Goal: Transaction & Acquisition: Purchase product/service

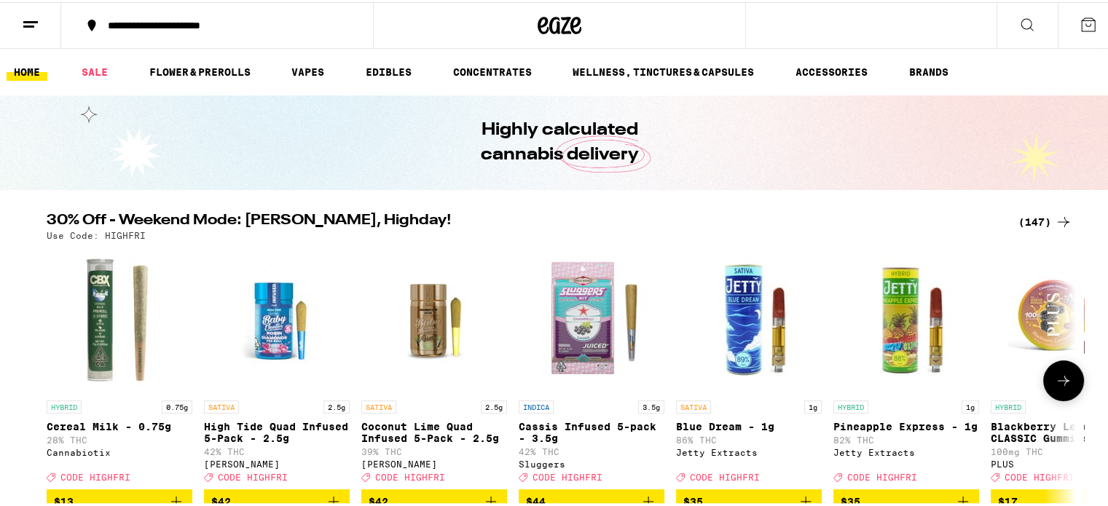
click at [1062, 381] on icon at bounding box center [1062, 378] width 17 height 17
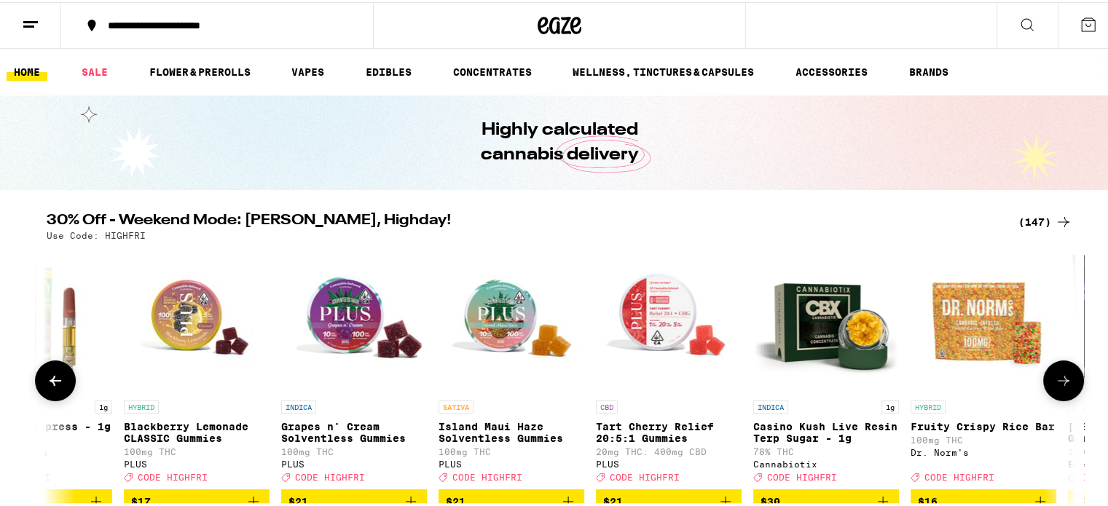
click at [1062, 381] on icon at bounding box center [1062, 378] width 17 height 17
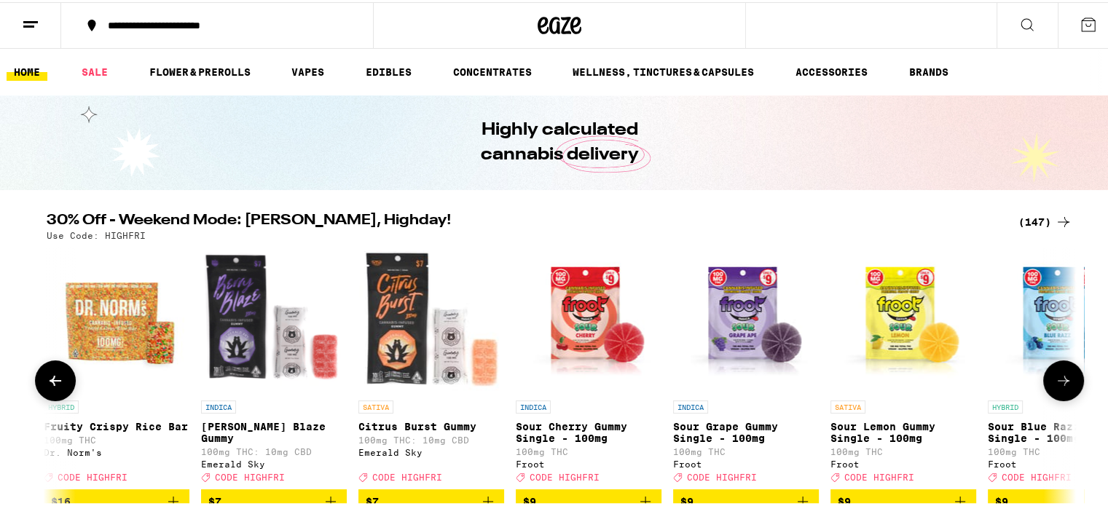
click at [1062, 381] on icon at bounding box center [1062, 378] width 17 height 17
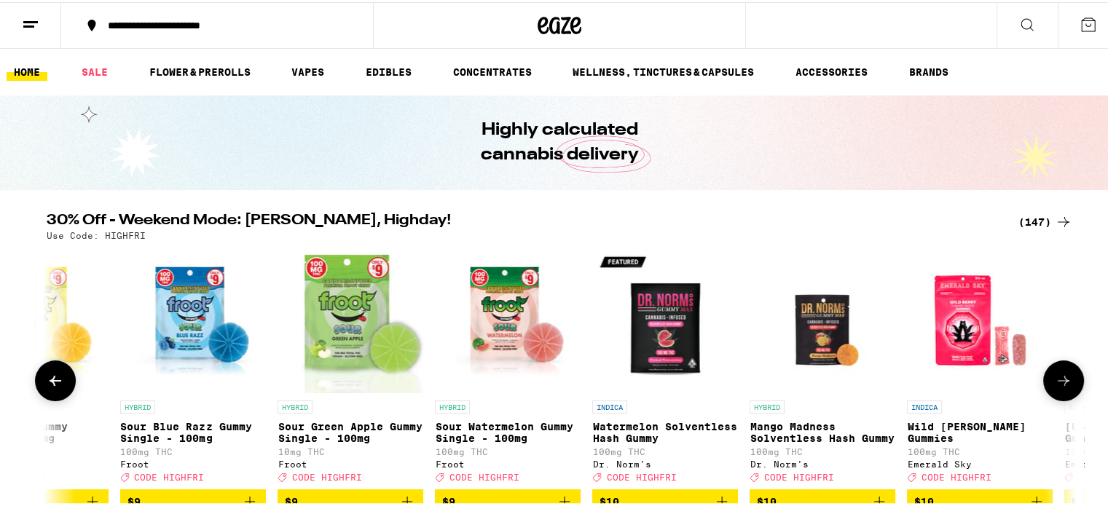
click at [1062, 381] on icon at bounding box center [1062, 378] width 17 height 17
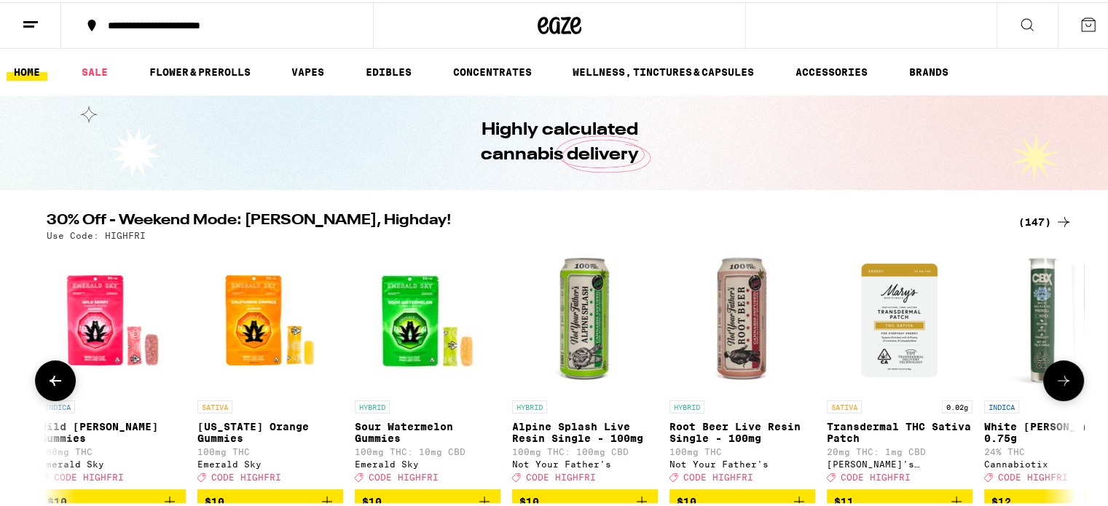
click at [1062, 381] on icon at bounding box center [1062, 378] width 17 height 17
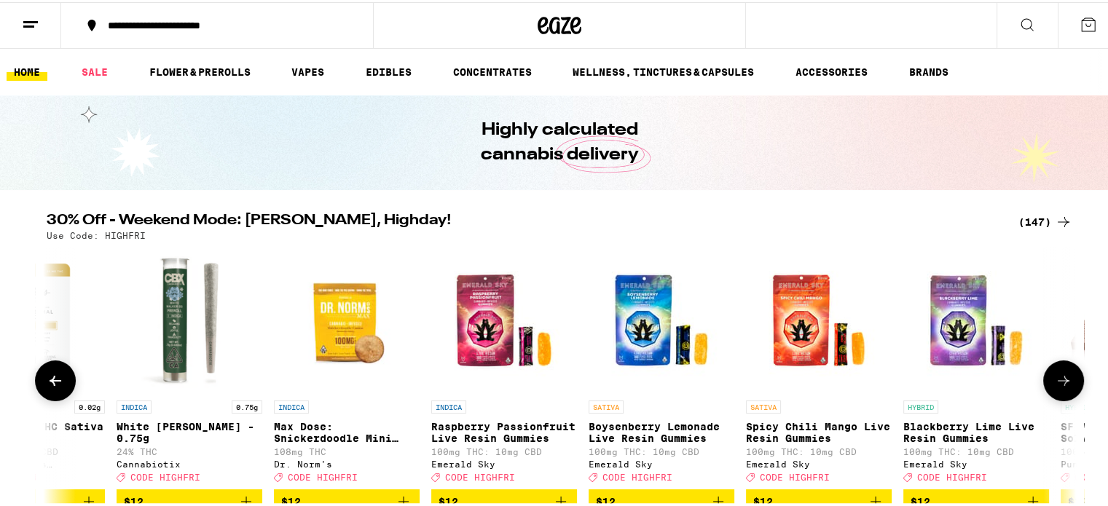
click at [1062, 381] on icon at bounding box center [1062, 378] width 17 height 17
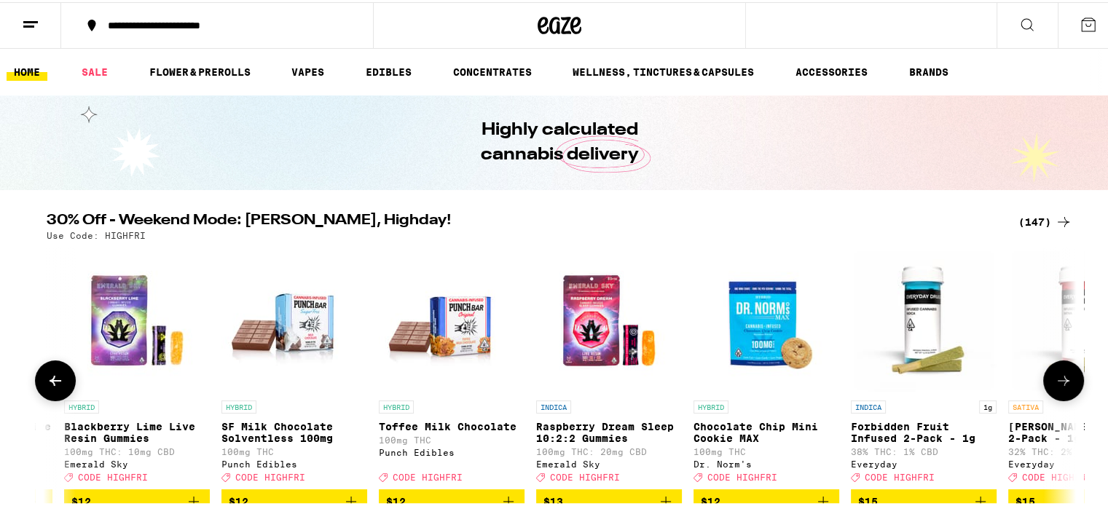
scroll to position [0, 5201]
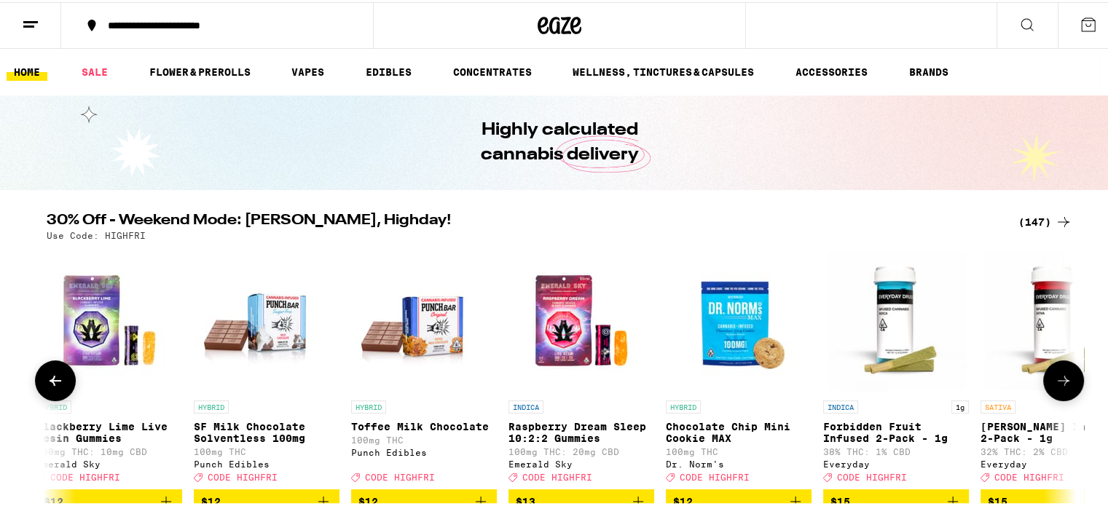
click at [1062, 381] on icon at bounding box center [1062, 378] width 17 height 17
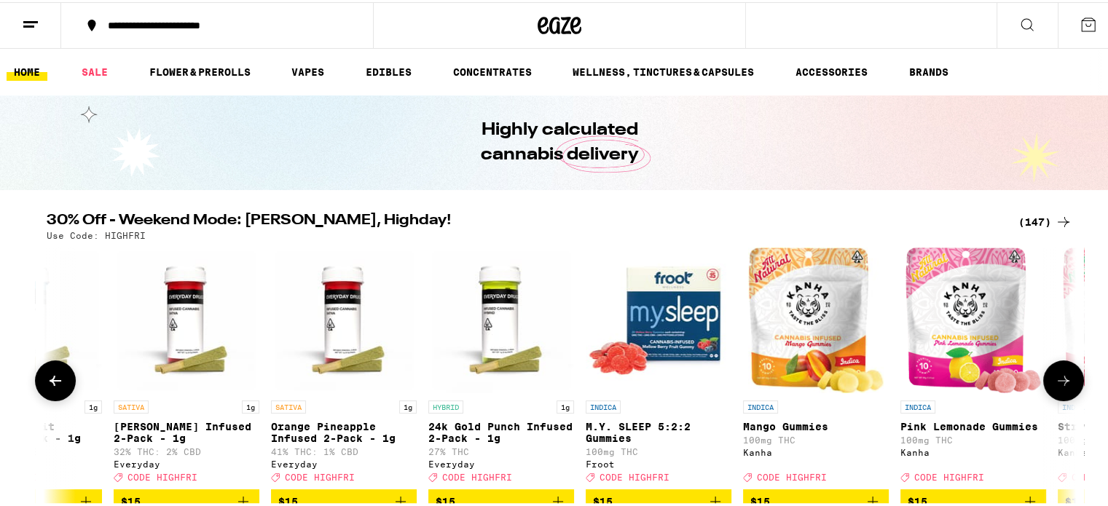
click at [1062, 381] on icon at bounding box center [1062, 378] width 17 height 17
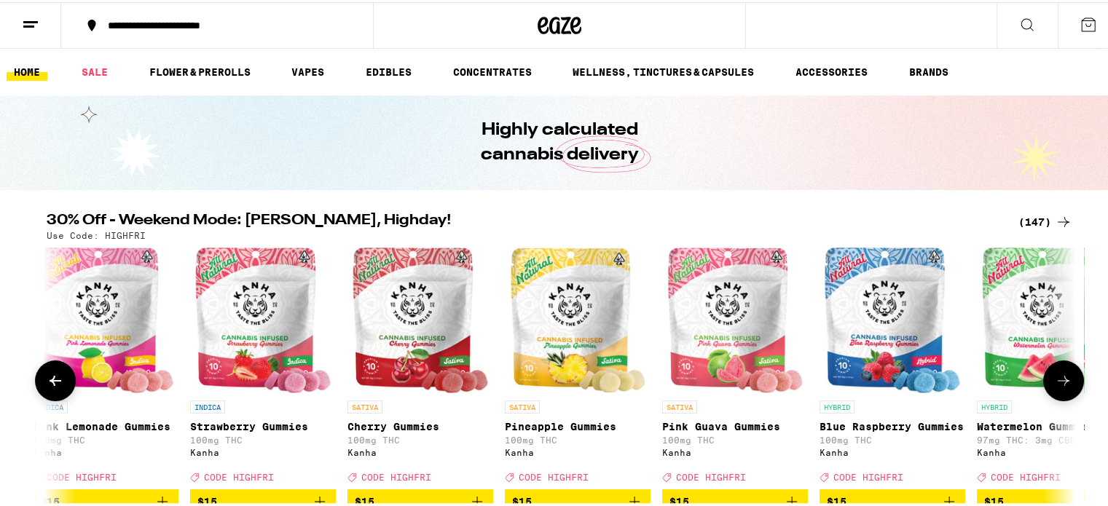
click at [1062, 381] on icon at bounding box center [1062, 378] width 17 height 17
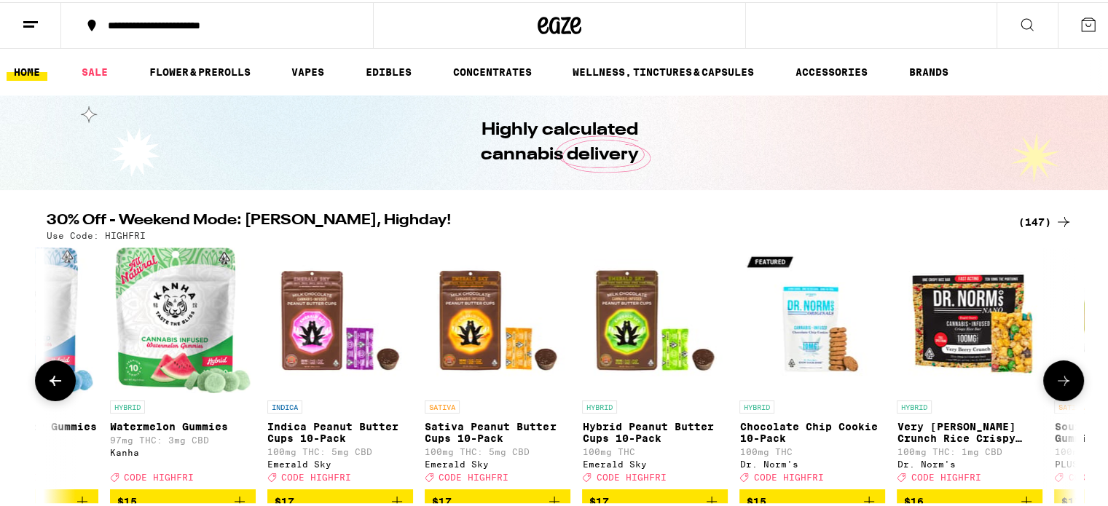
click at [1062, 381] on icon at bounding box center [1062, 378] width 17 height 17
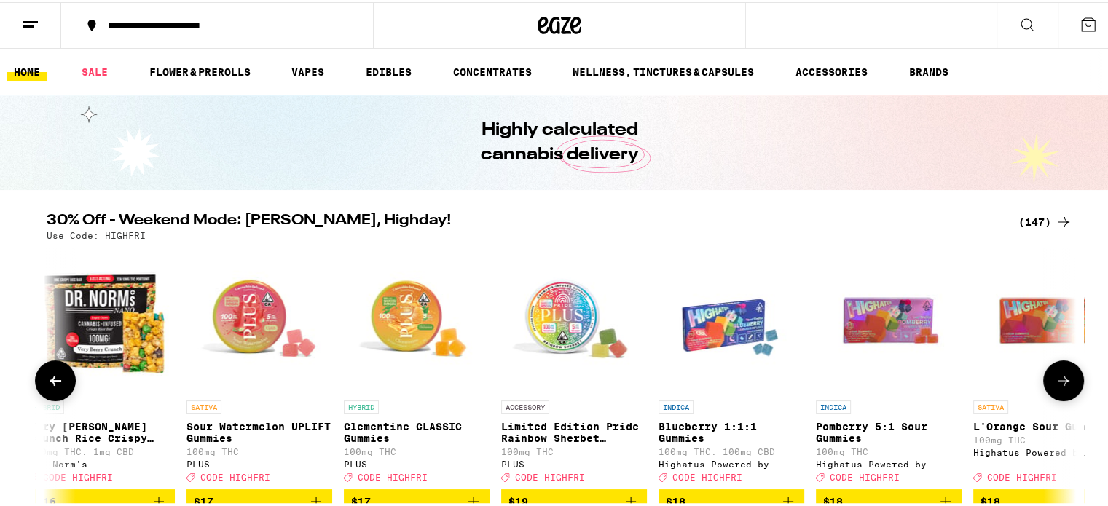
click at [1062, 381] on icon at bounding box center [1062, 378] width 17 height 17
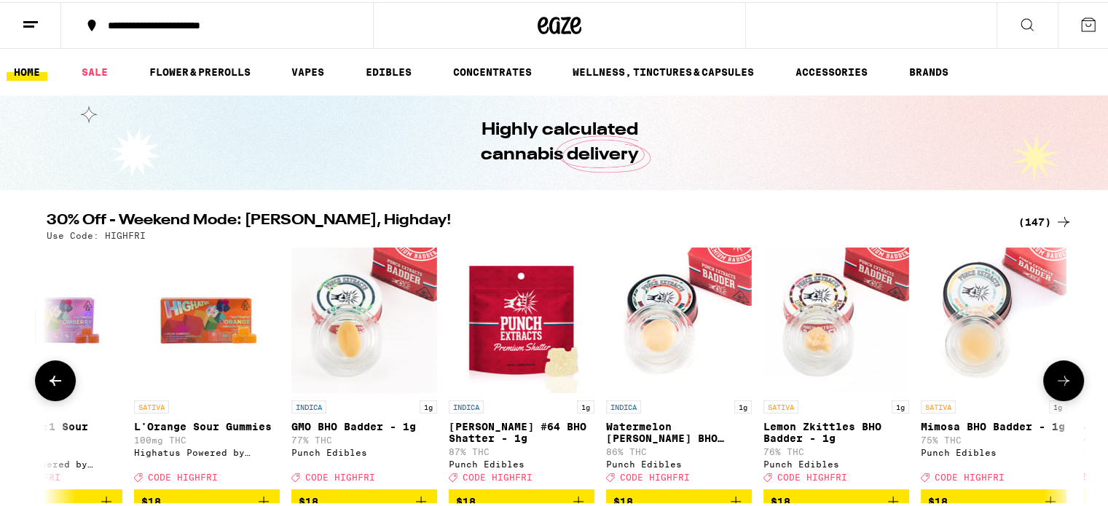
scroll to position [0, 9535]
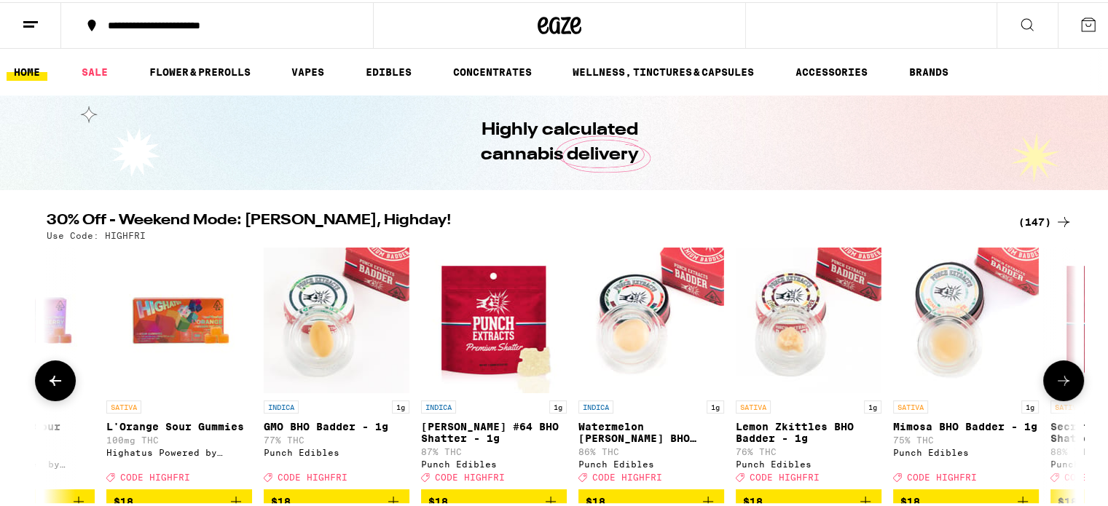
click at [1062, 381] on icon at bounding box center [1062, 378] width 17 height 17
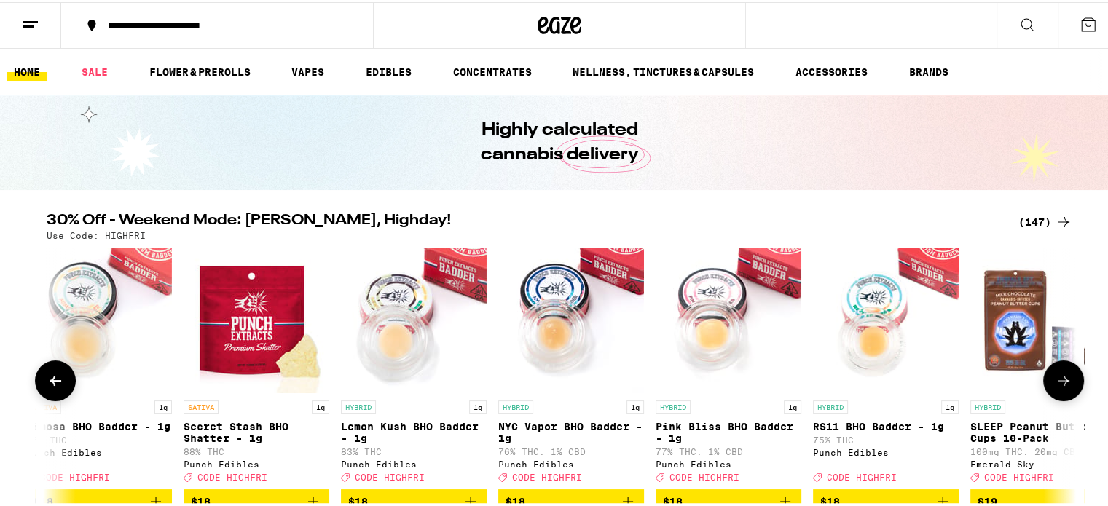
scroll to position [170, 0]
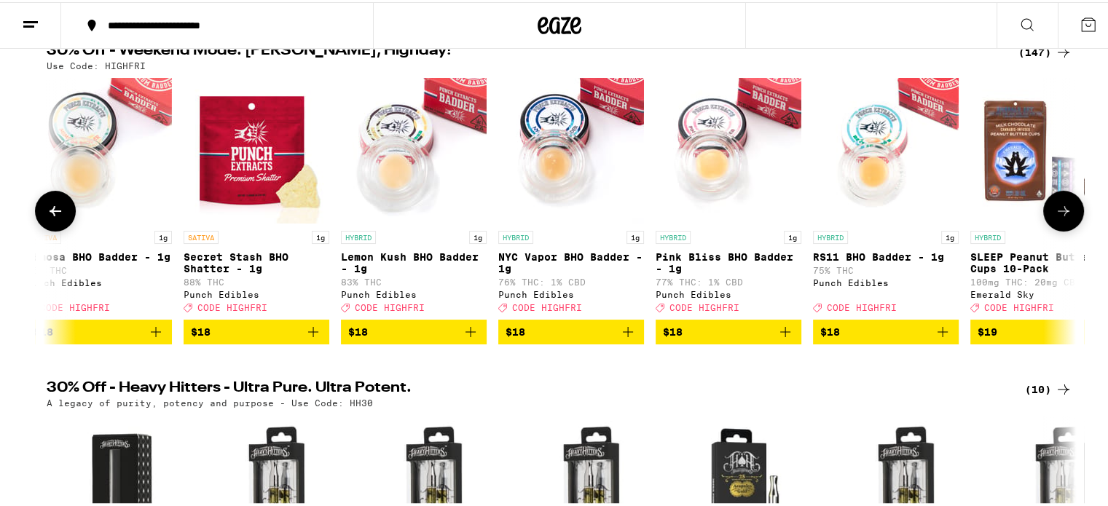
click at [1055, 207] on icon at bounding box center [1062, 208] width 17 height 17
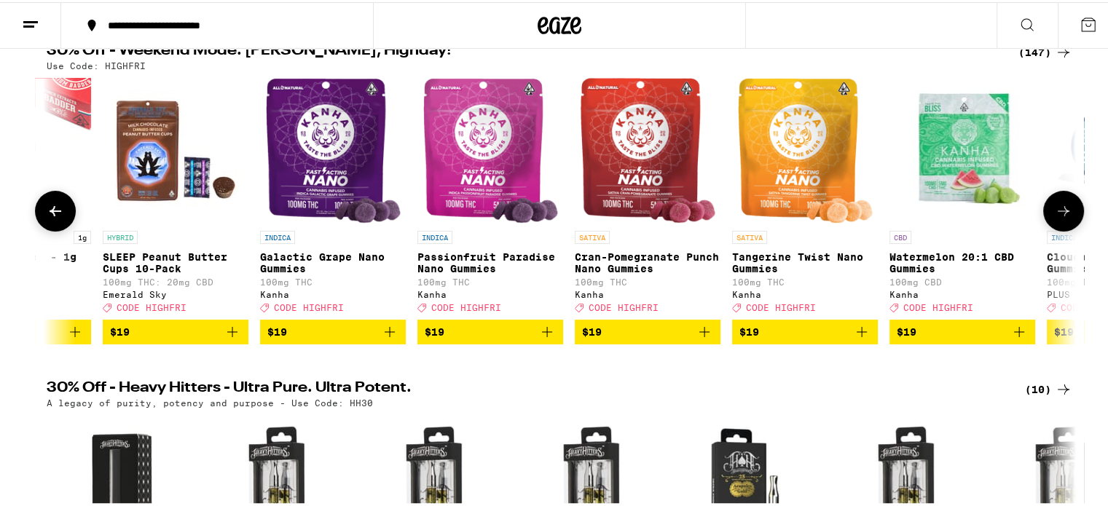
click at [1055, 207] on icon at bounding box center [1062, 208] width 17 height 17
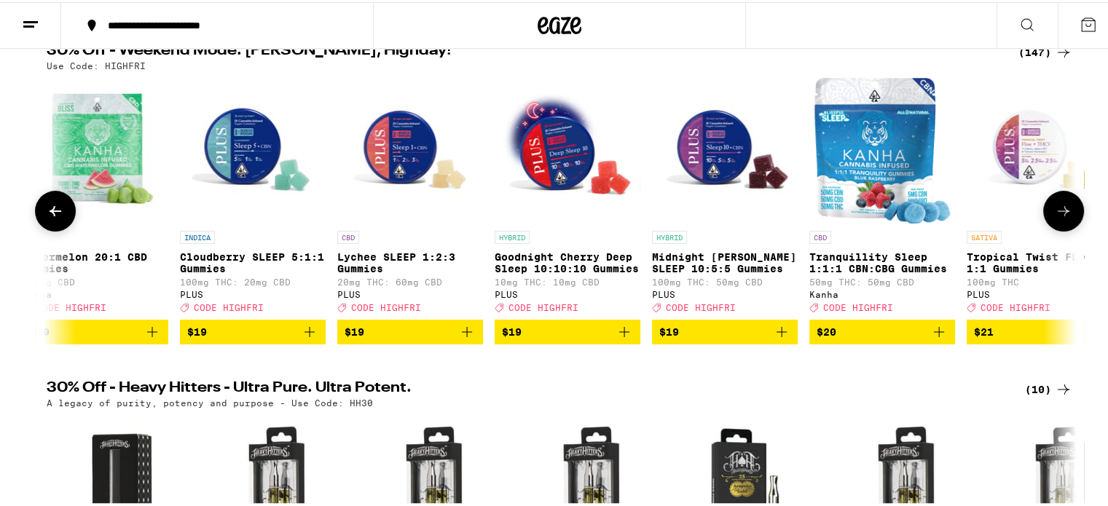
click at [1057, 213] on icon at bounding box center [1062, 208] width 17 height 17
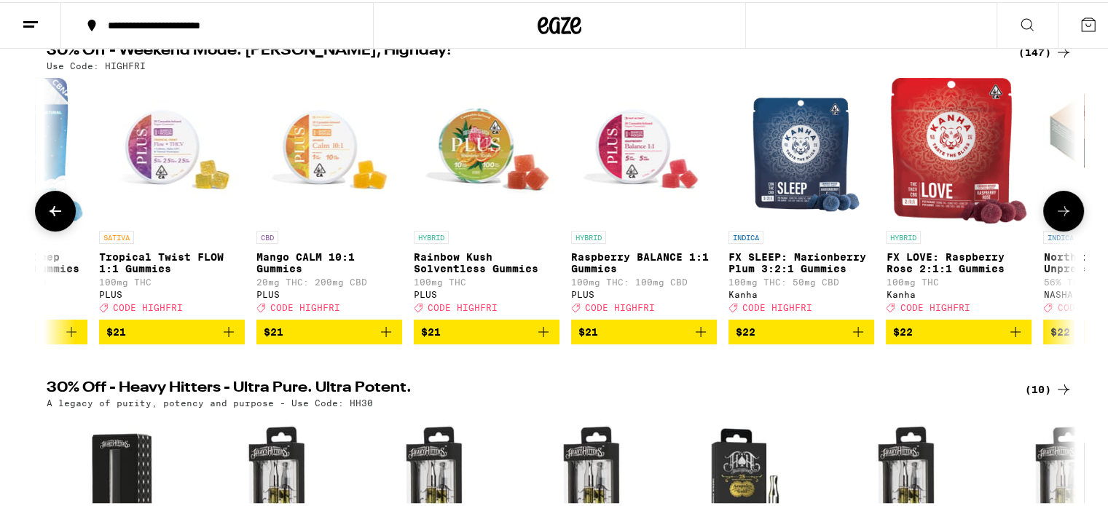
click at [1057, 213] on icon at bounding box center [1062, 208] width 17 height 17
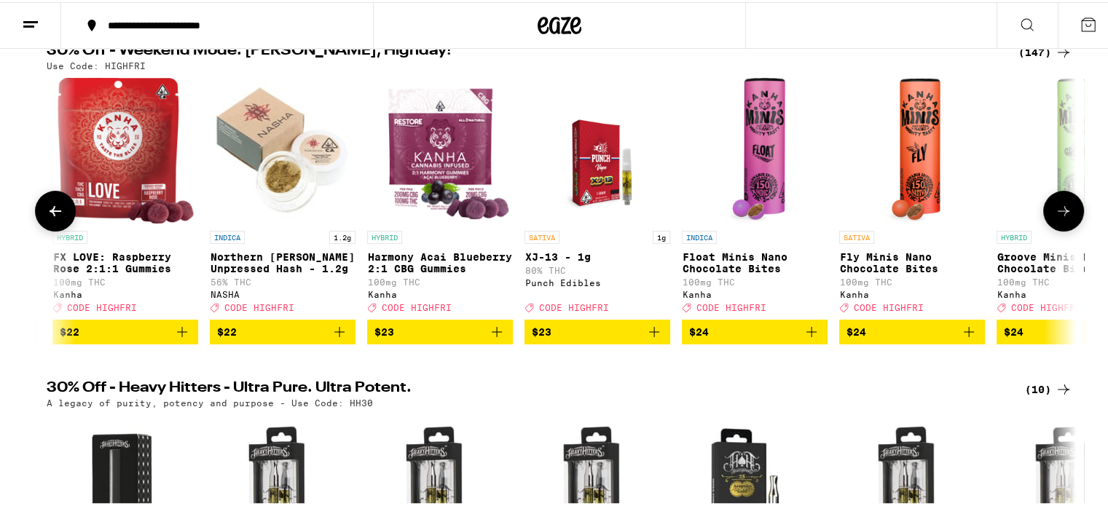
scroll to position [0, 13870]
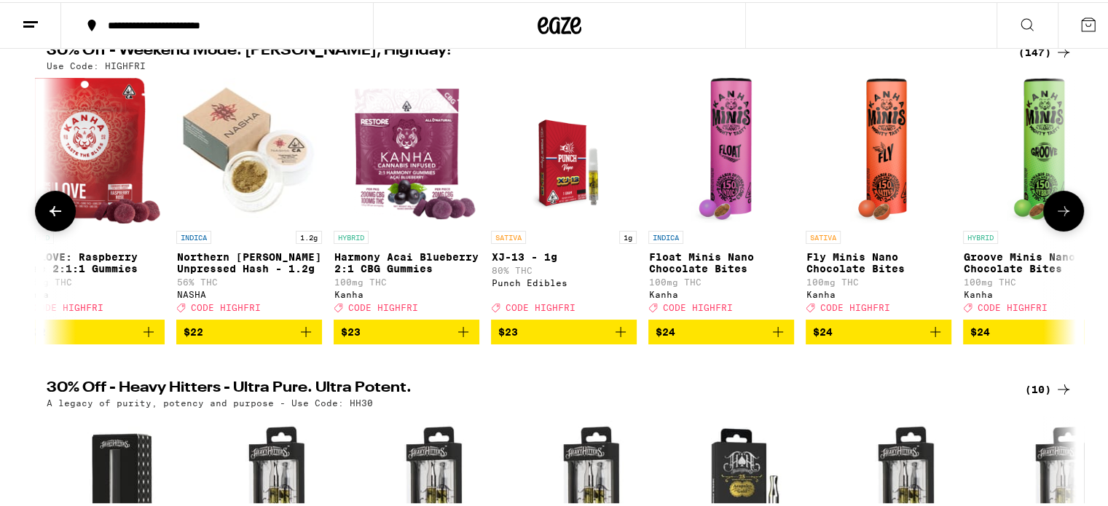
click at [1057, 213] on icon at bounding box center [1062, 208] width 17 height 17
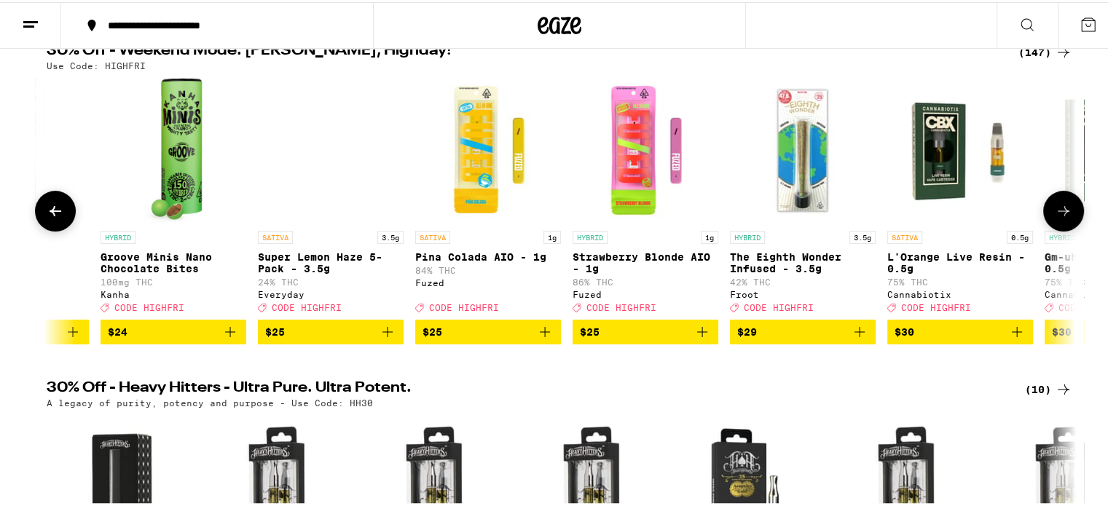
scroll to position [0, 14736]
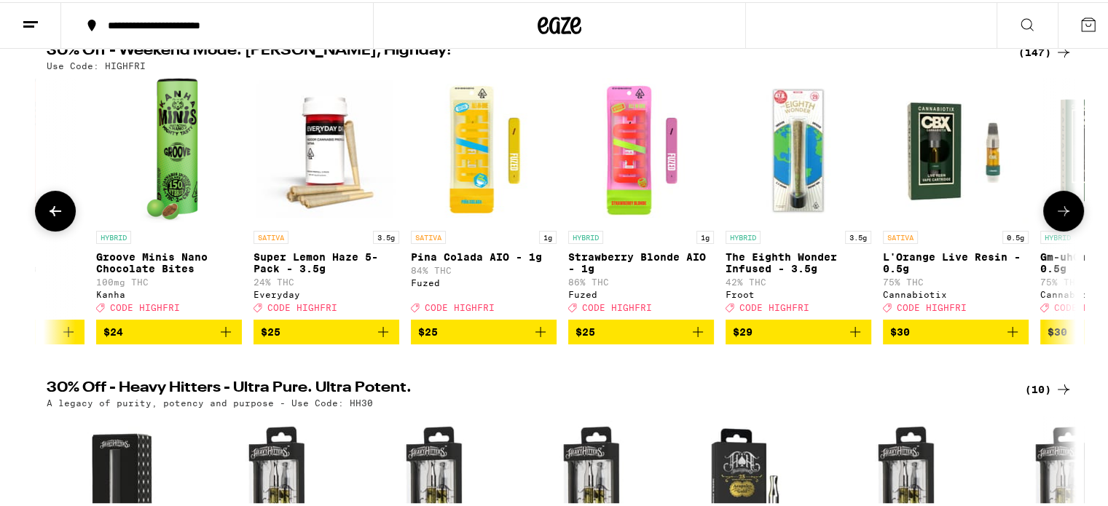
click at [1057, 213] on icon at bounding box center [1062, 208] width 17 height 17
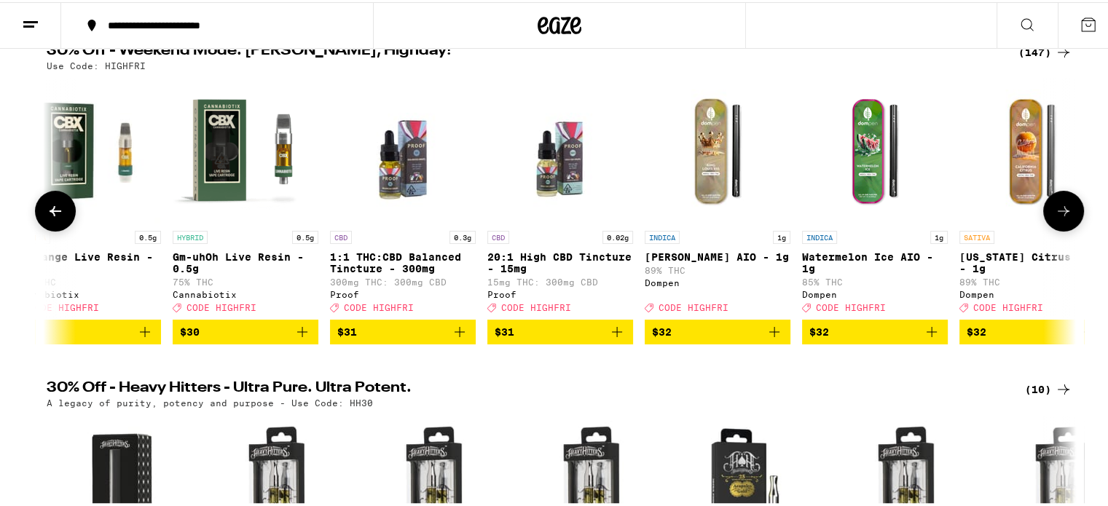
click at [1057, 213] on icon at bounding box center [1062, 208] width 17 height 17
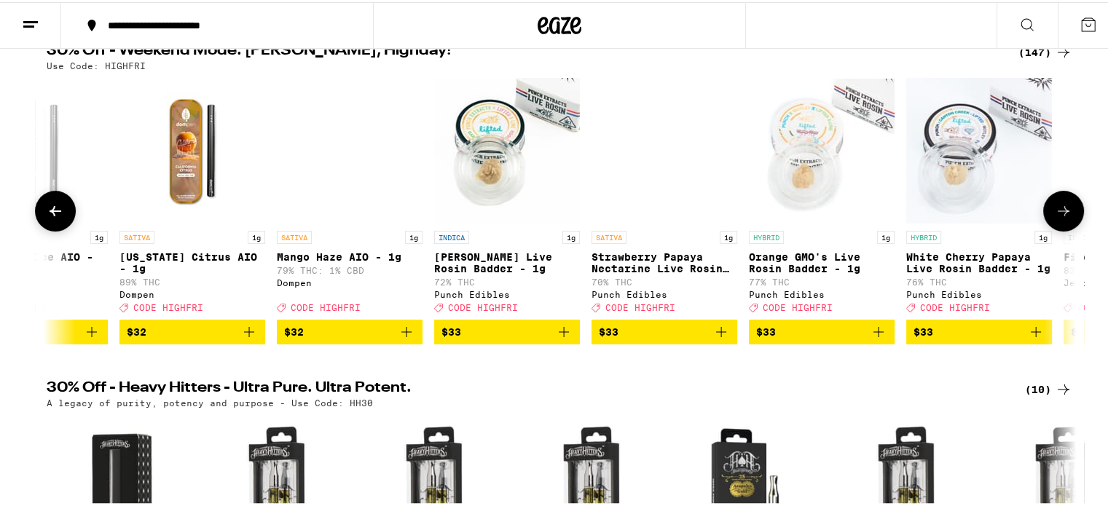
scroll to position [0, 16470]
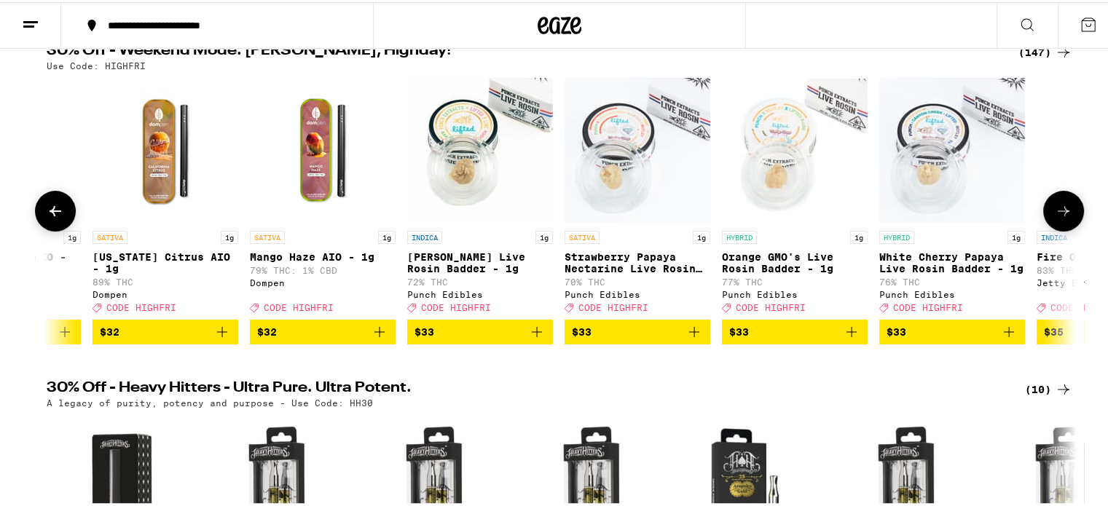
click at [1057, 213] on icon at bounding box center [1062, 208] width 17 height 17
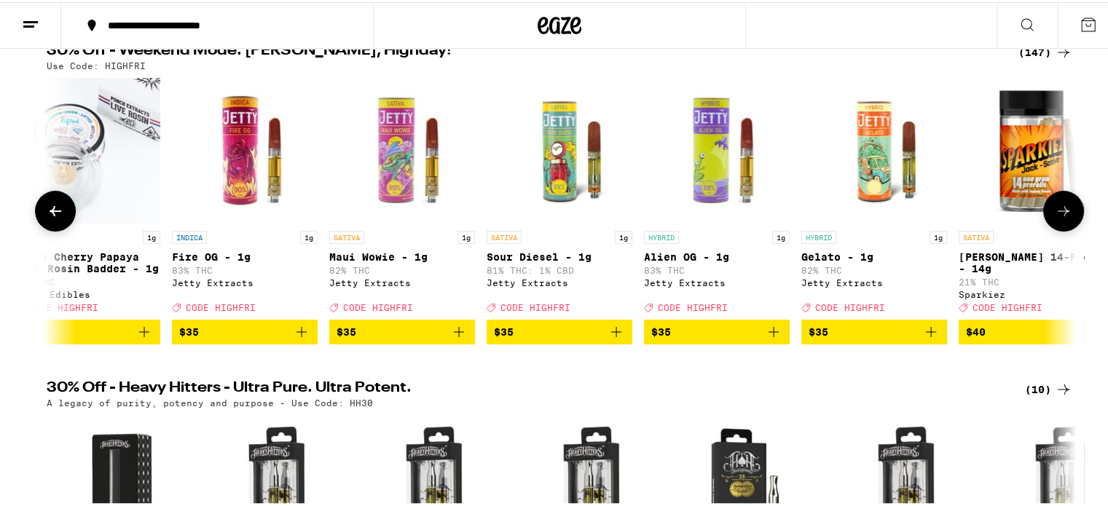
scroll to position [0, 17338]
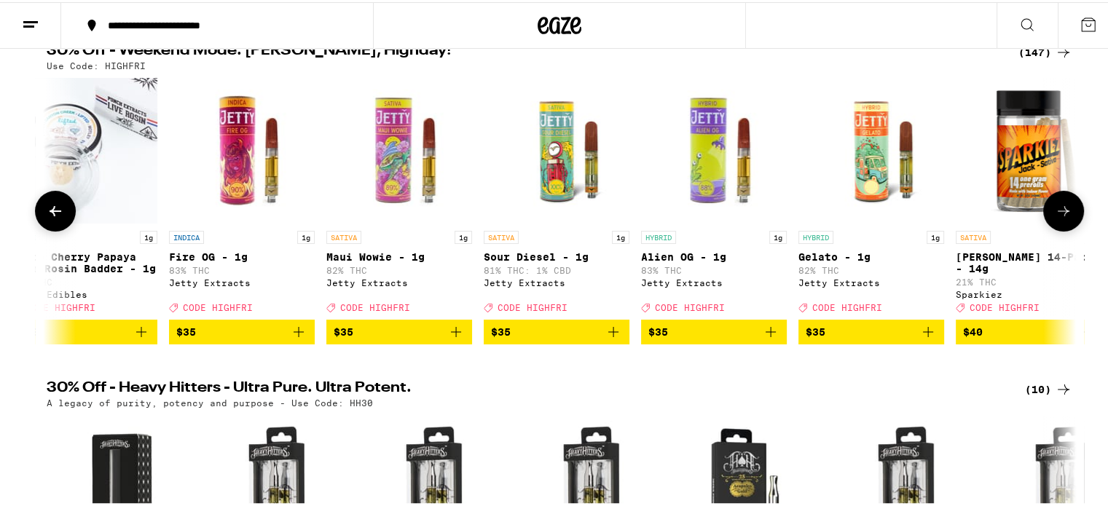
click at [1057, 213] on icon at bounding box center [1062, 208] width 17 height 17
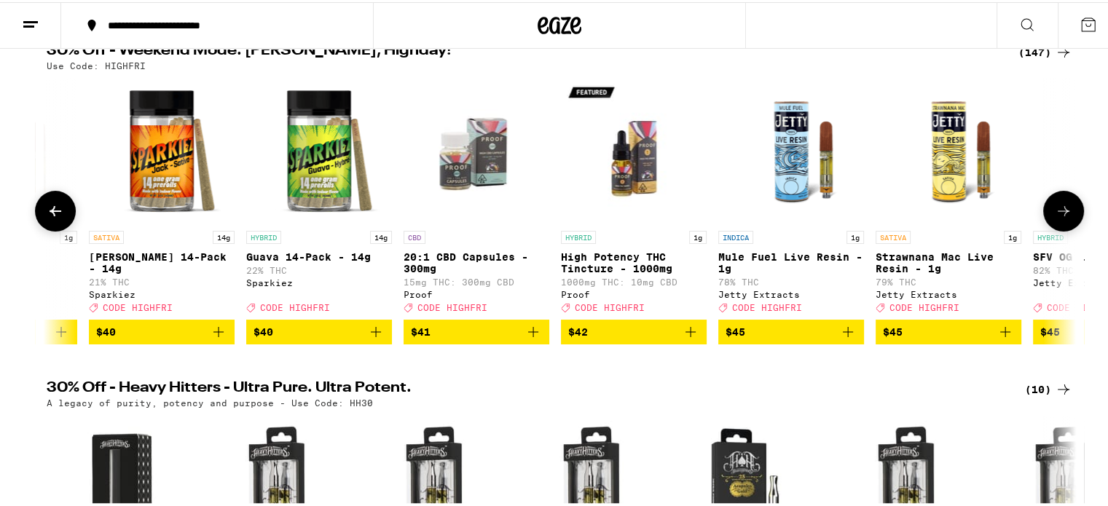
click at [1057, 213] on icon at bounding box center [1062, 208] width 17 height 17
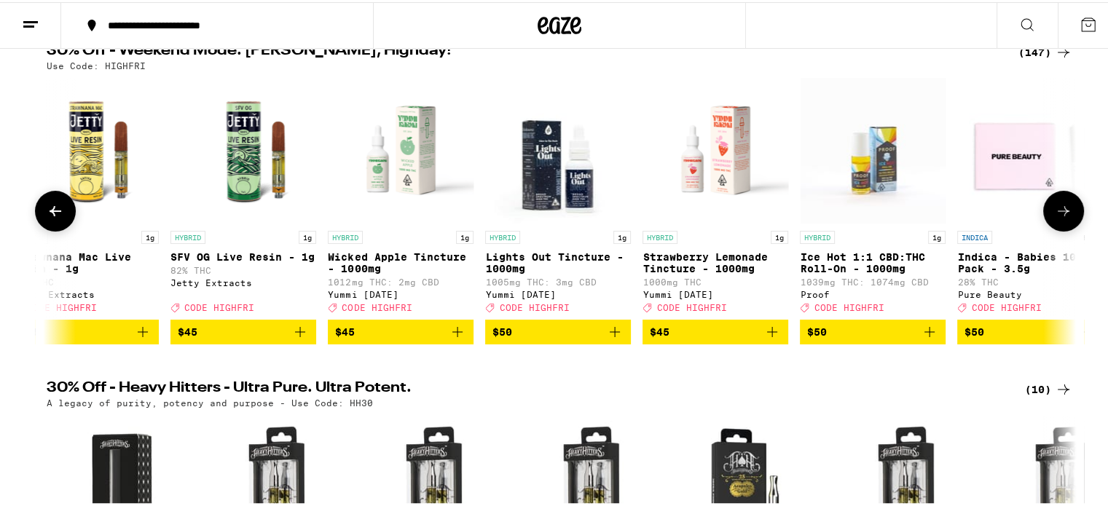
scroll to position [0, 19071]
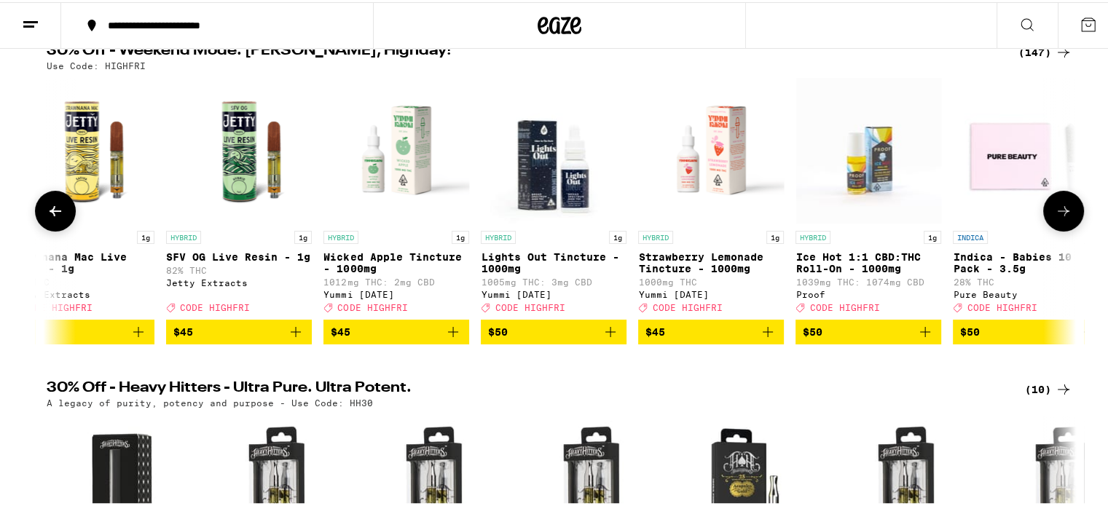
click at [1057, 213] on icon at bounding box center [1062, 208] width 17 height 17
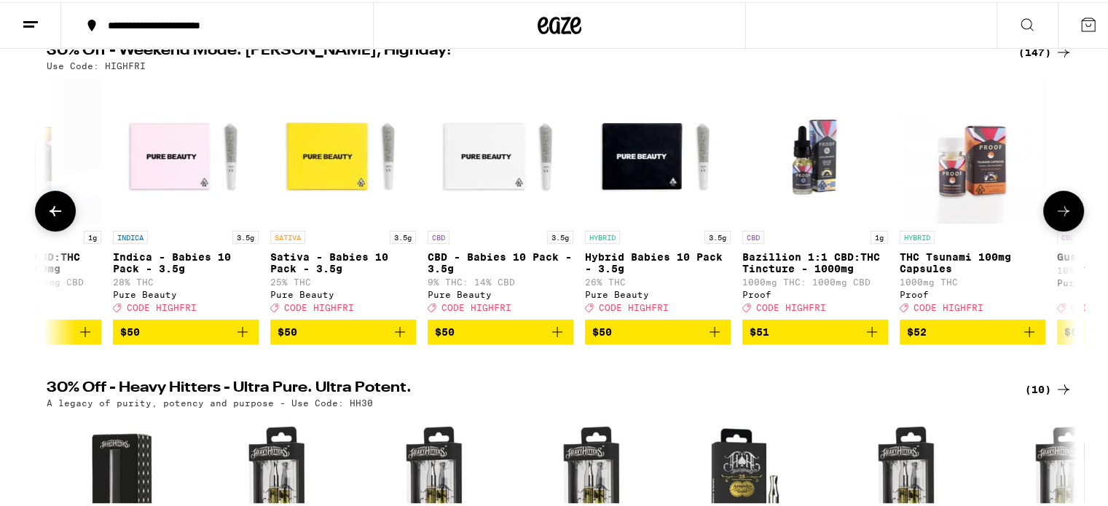
scroll to position [0, 19938]
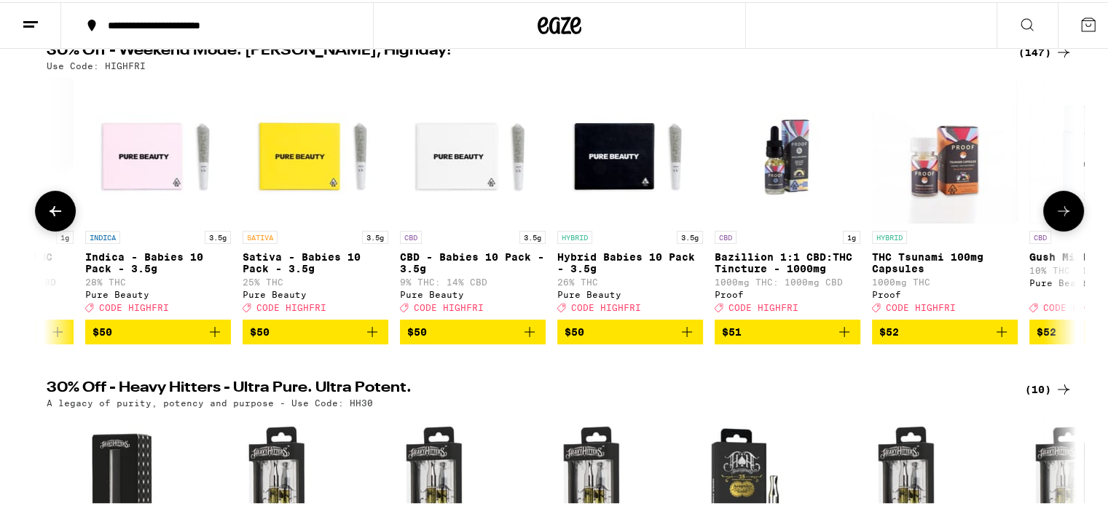
click at [1057, 213] on icon at bounding box center [1062, 208] width 17 height 17
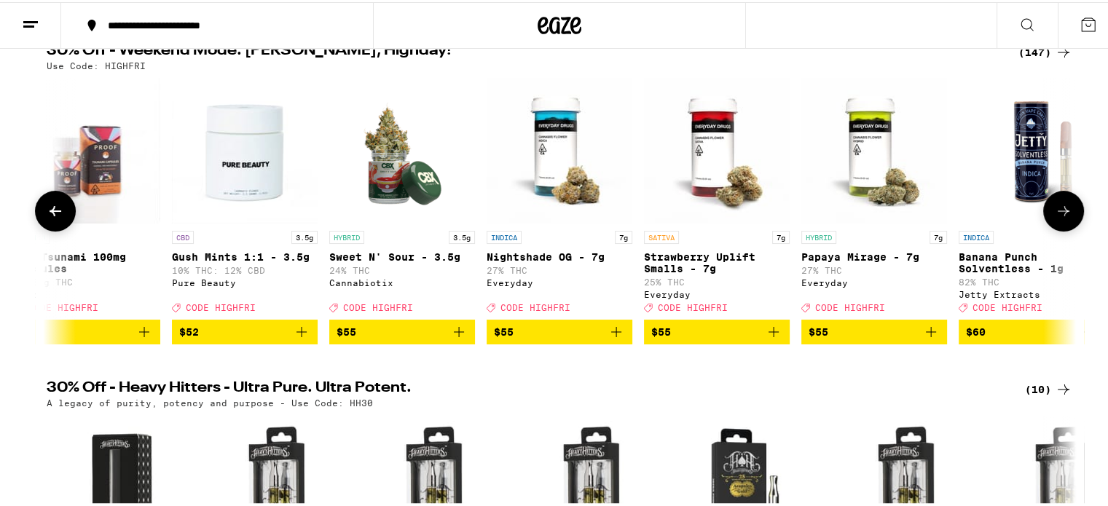
scroll to position [0, 20805]
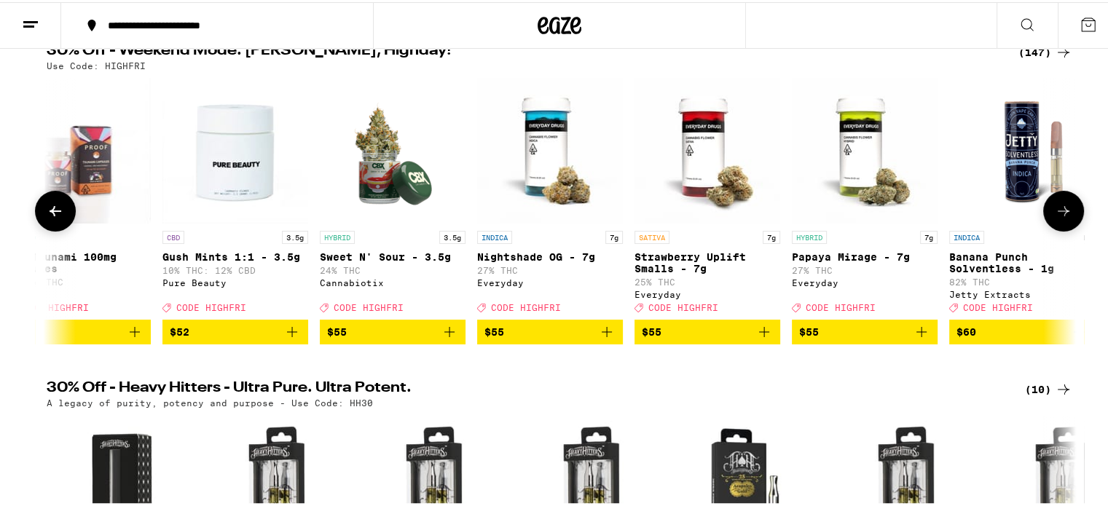
click at [1057, 213] on icon at bounding box center [1062, 208] width 17 height 17
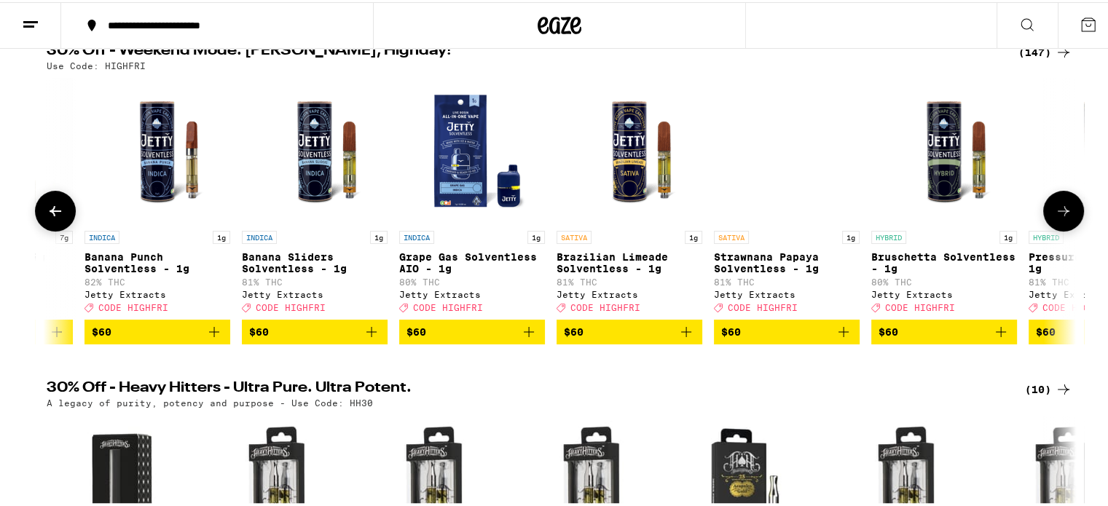
scroll to position [0, 21672]
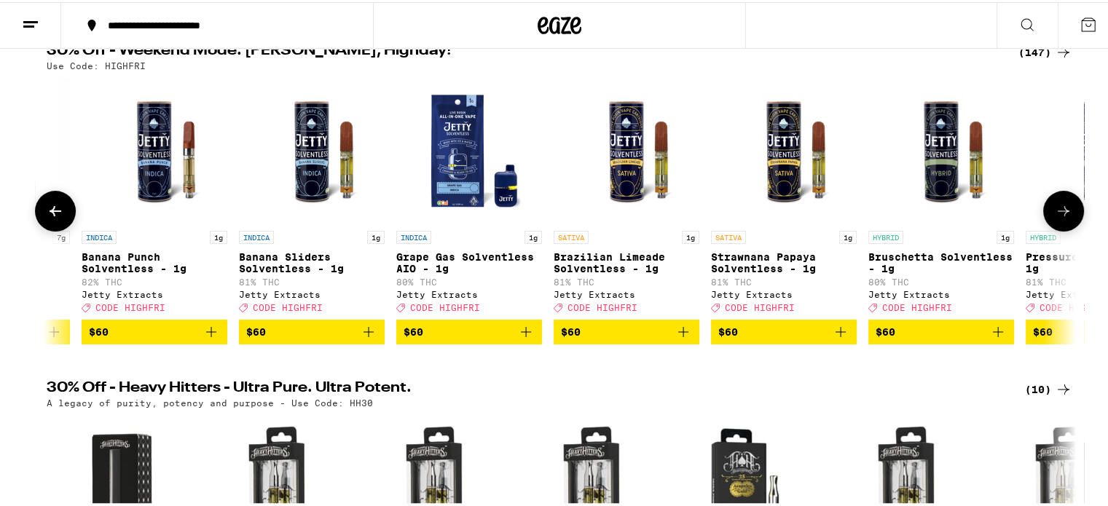
click at [1057, 213] on icon at bounding box center [1062, 208] width 17 height 17
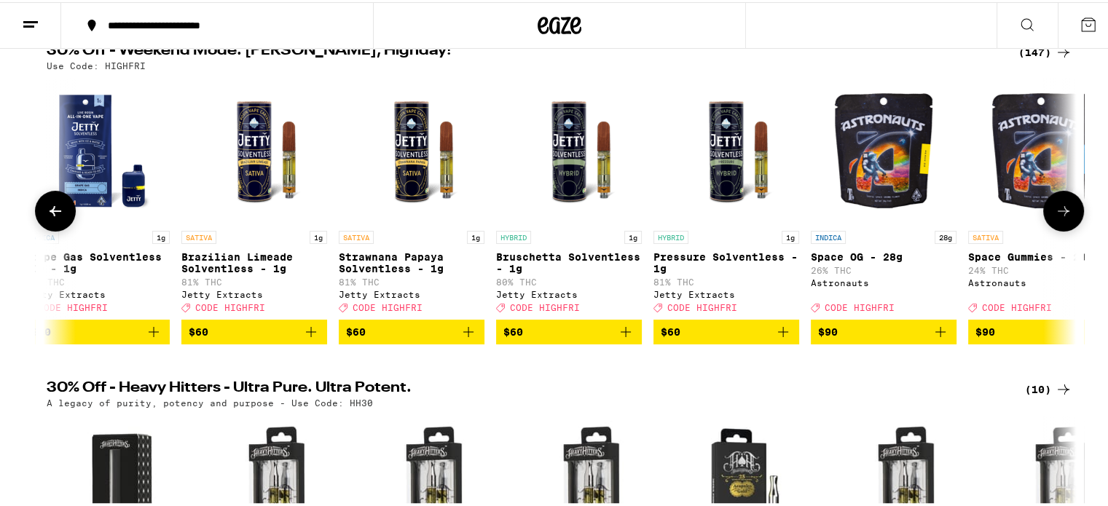
scroll to position [0, 22097]
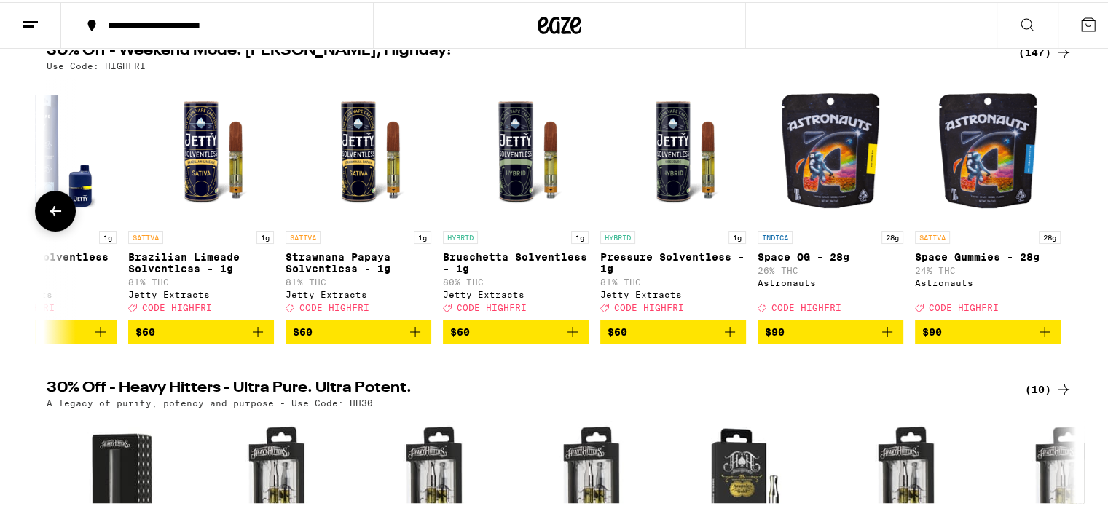
click at [50, 212] on icon at bounding box center [56, 209] width 12 height 10
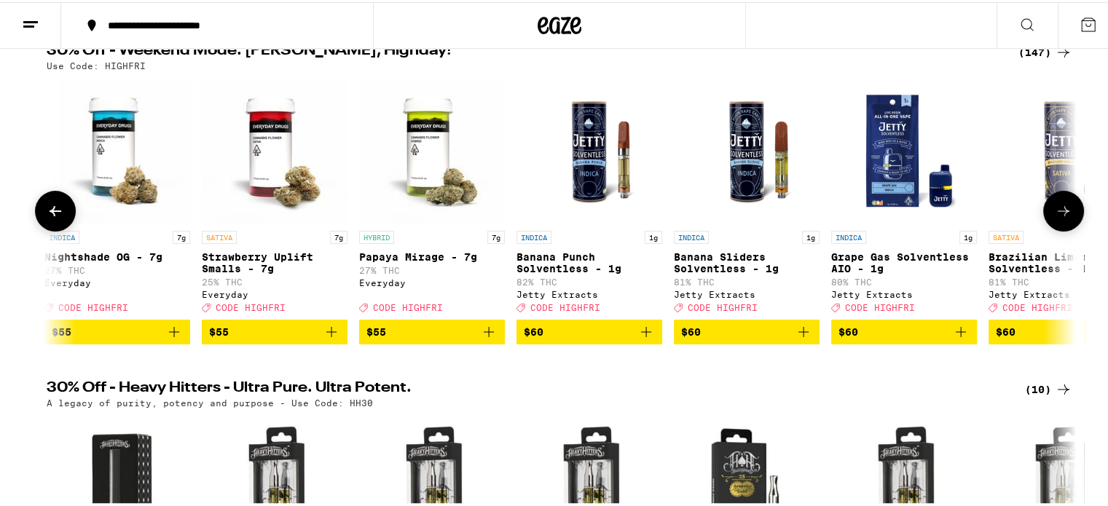
scroll to position [0, 21231]
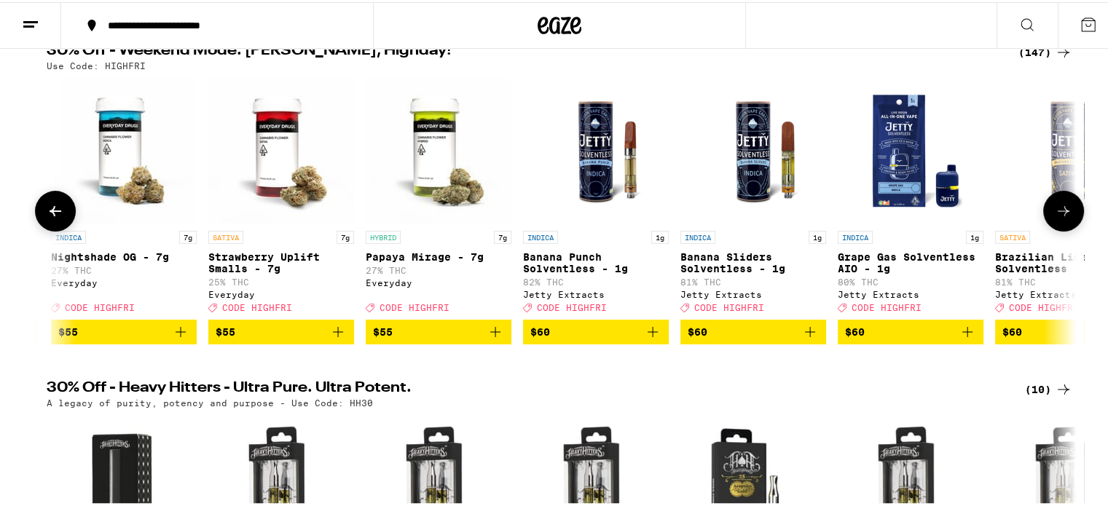
click at [47, 208] on icon at bounding box center [55, 208] width 17 height 17
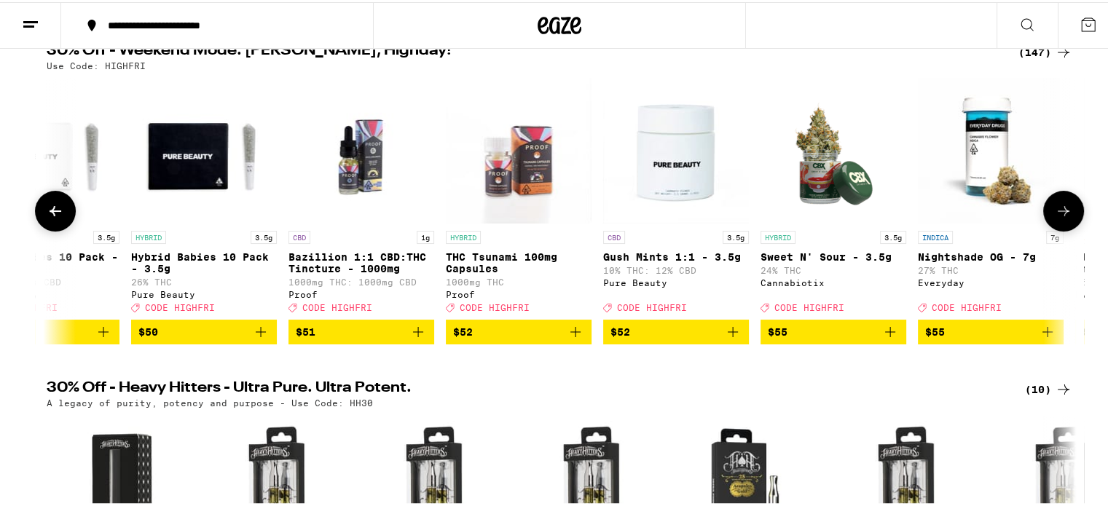
click at [47, 213] on icon at bounding box center [55, 208] width 17 height 17
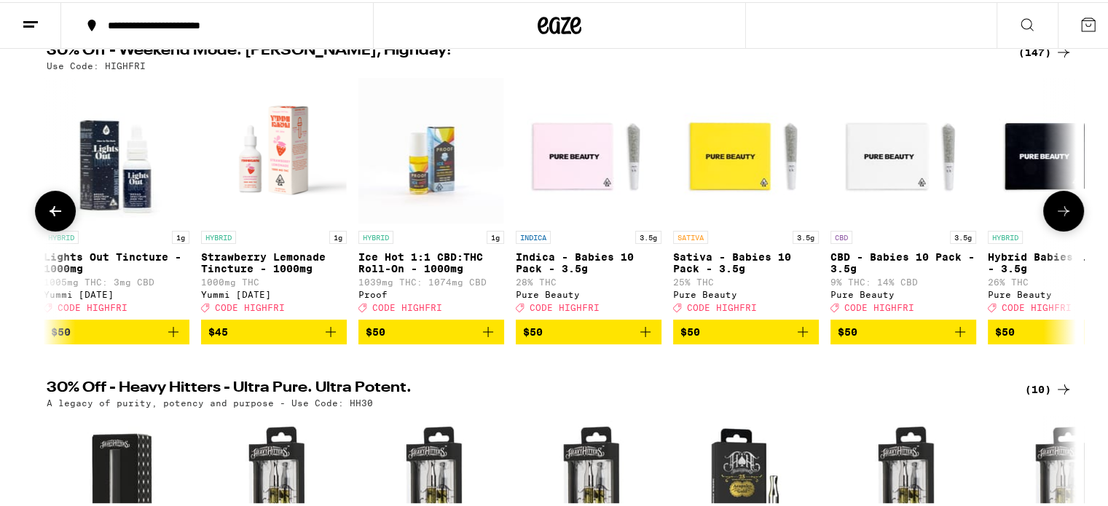
scroll to position [0, 19498]
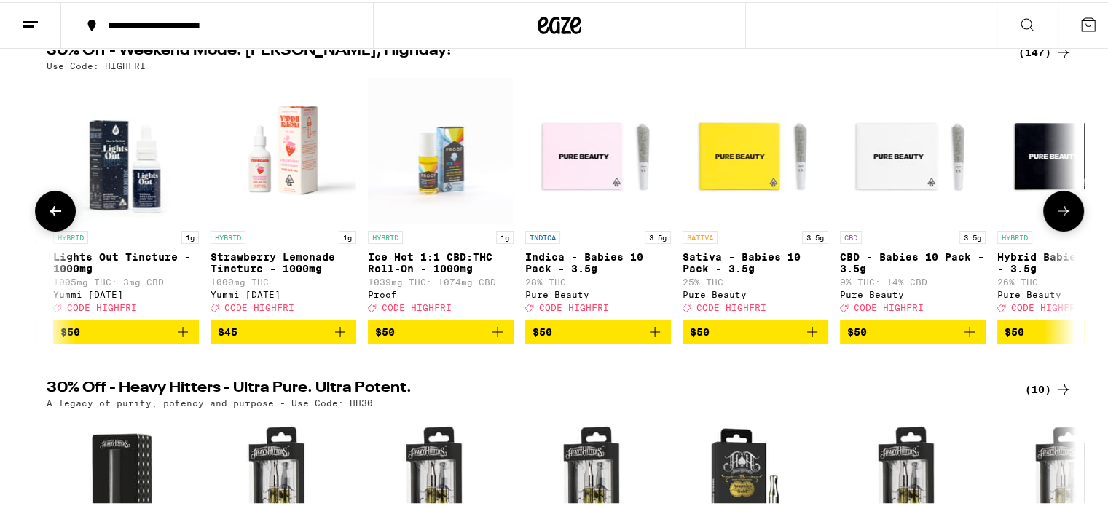
click at [1057, 210] on icon at bounding box center [1062, 208] width 17 height 17
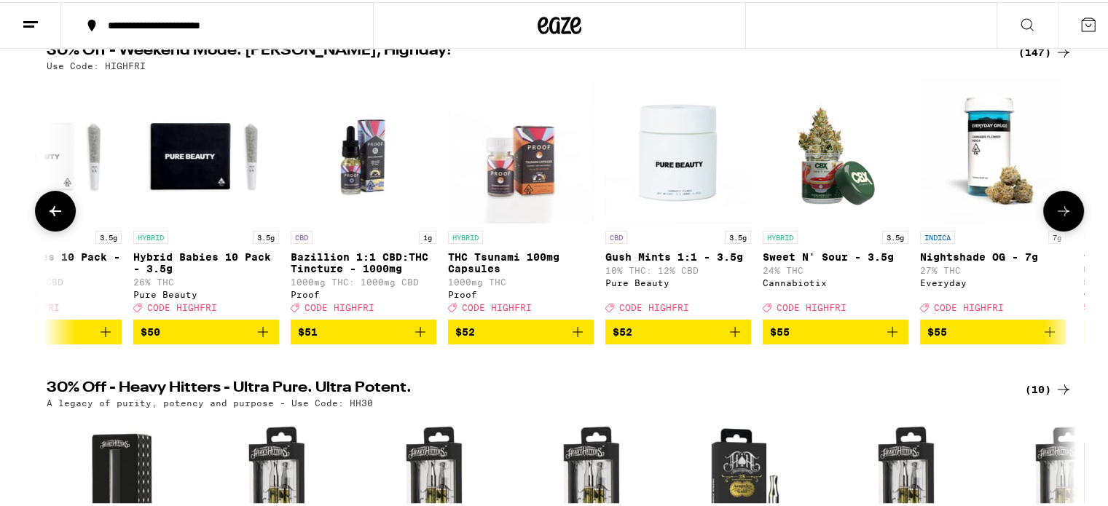
scroll to position [0, 20365]
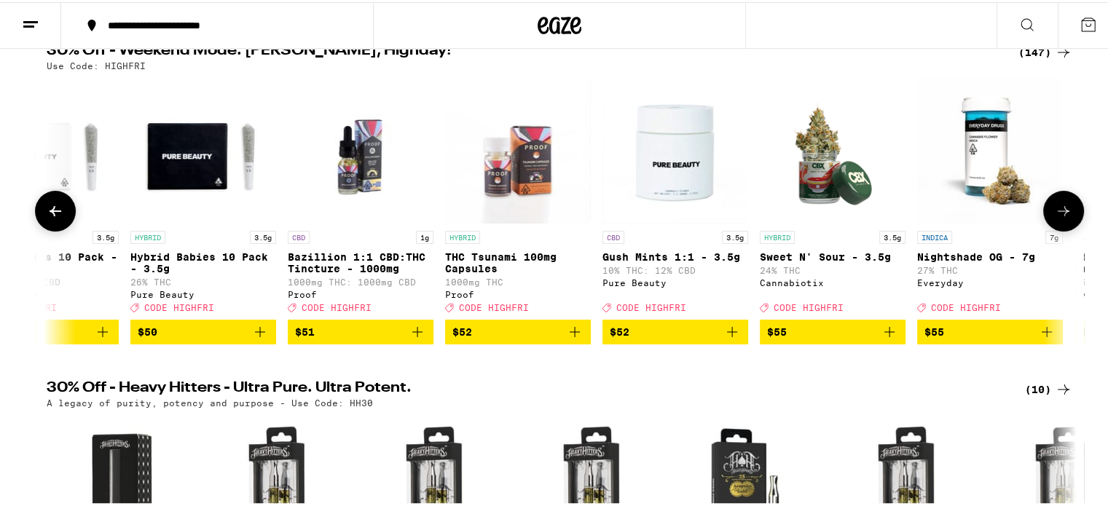
click at [50, 212] on icon at bounding box center [56, 209] width 12 height 10
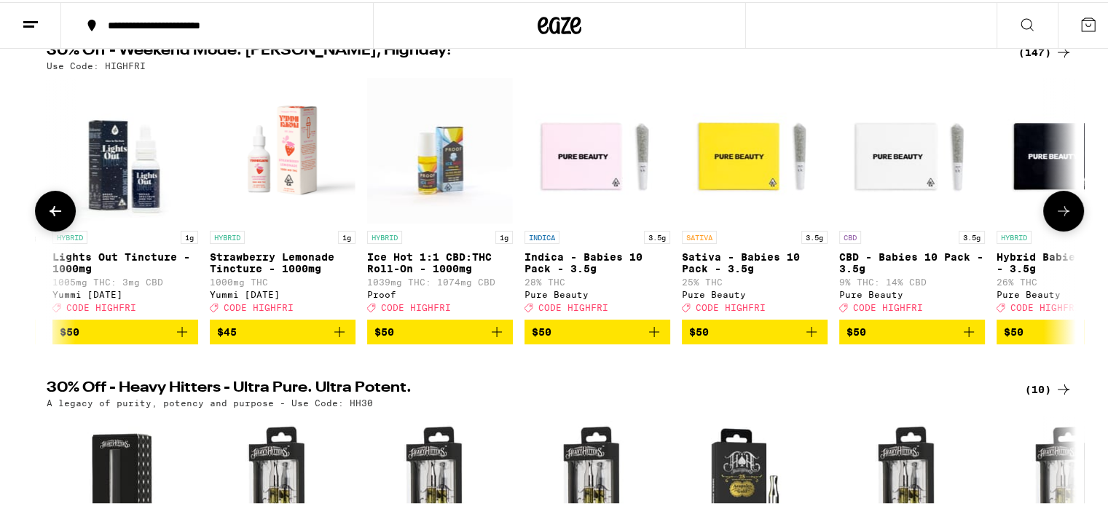
click at [50, 212] on icon at bounding box center [56, 209] width 12 height 10
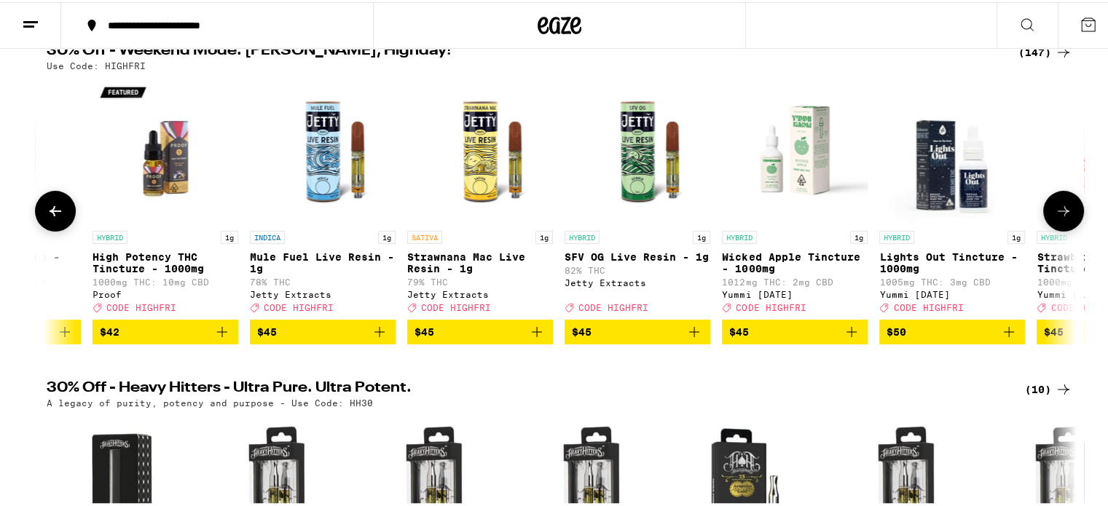
scroll to position [0, 18632]
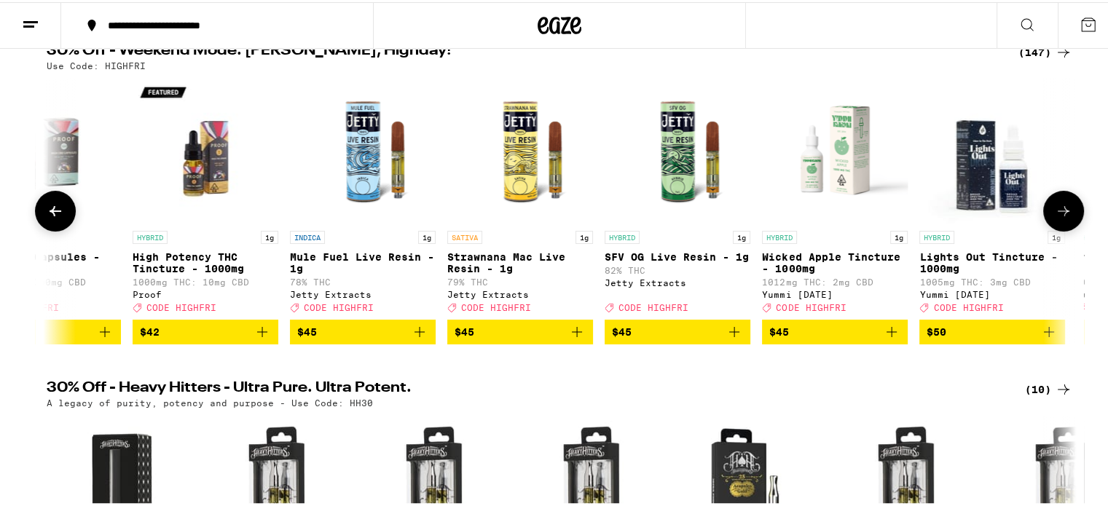
click at [50, 212] on icon at bounding box center [56, 209] width 12 height 10
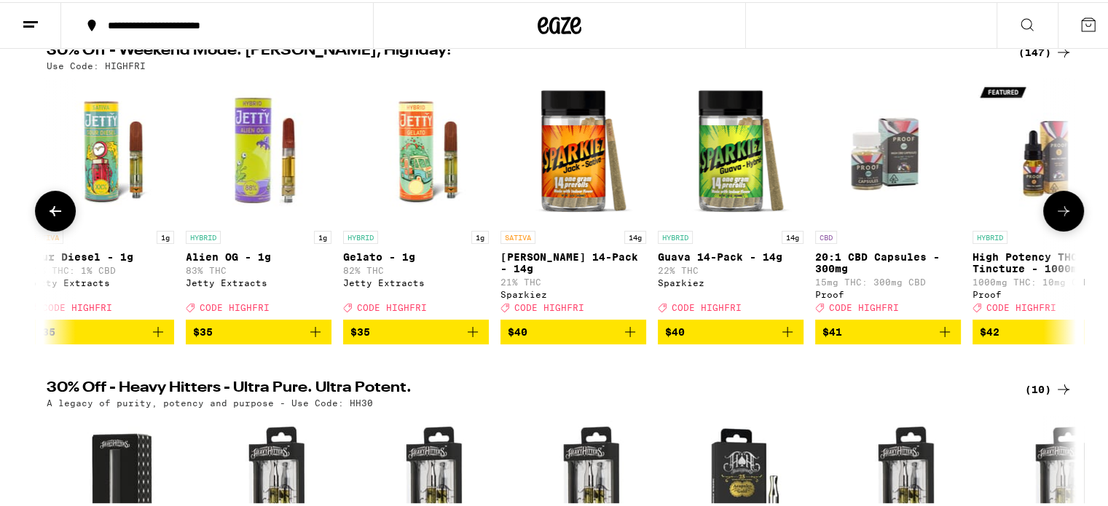
scroll to position [0, 17766]
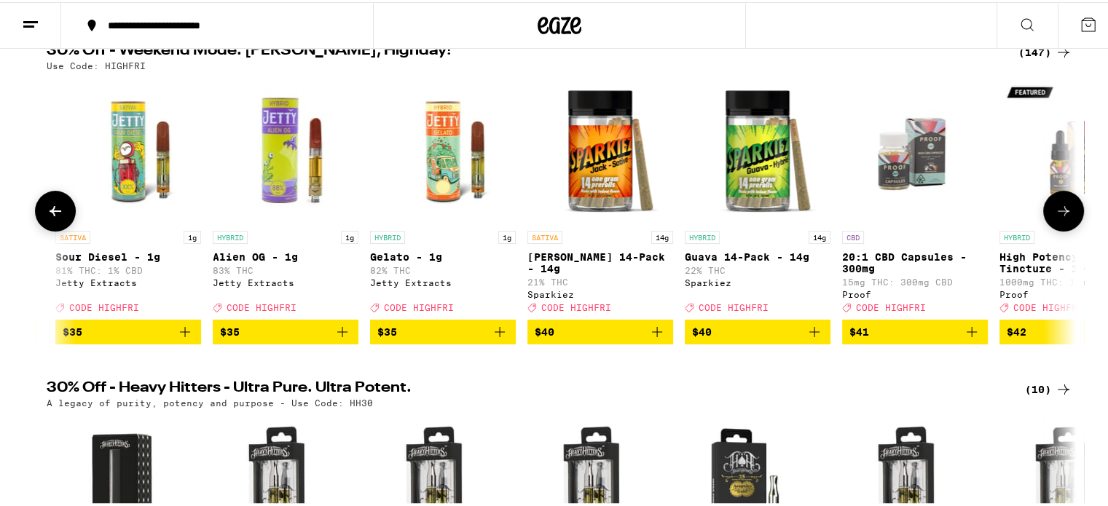
click at [50, 212] on icon at bounding box center [56, 209] width 12 height 10
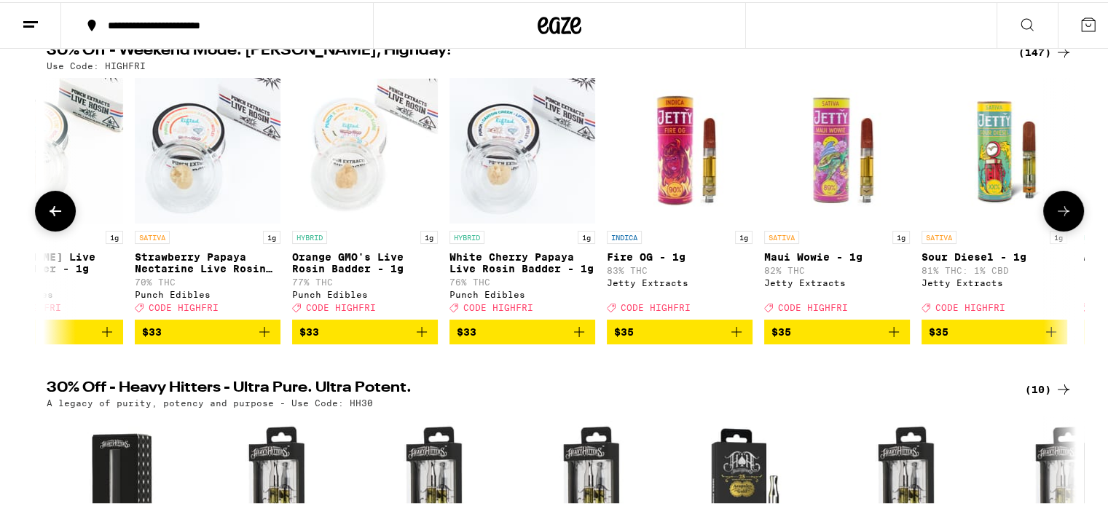
click at [50, 212] on icon at bounding box center [56, 209] width 12 height 10
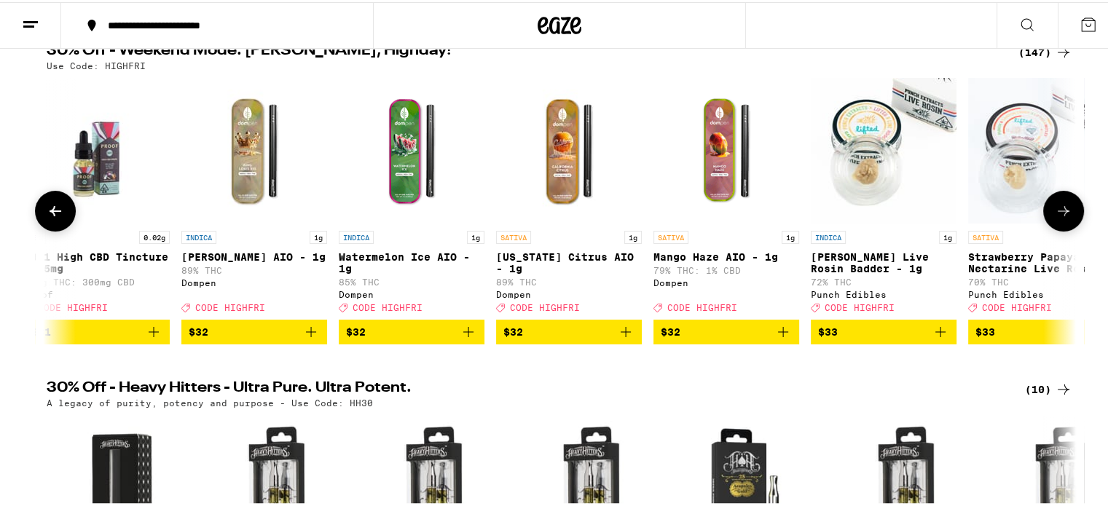
scroll to position [0, 16033]
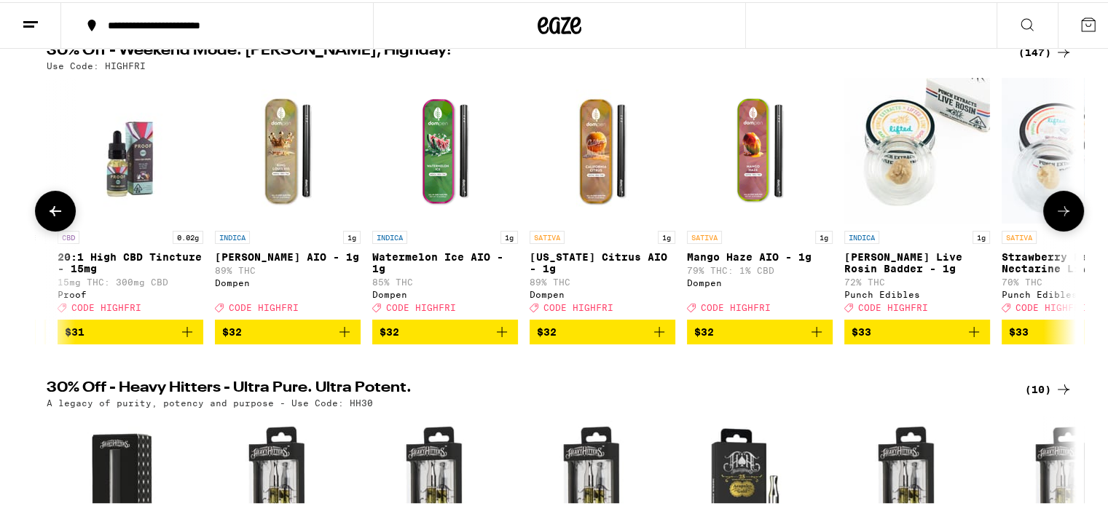
click at [50, 212] on icon at bounding box center [56, 209] width 12 height 10
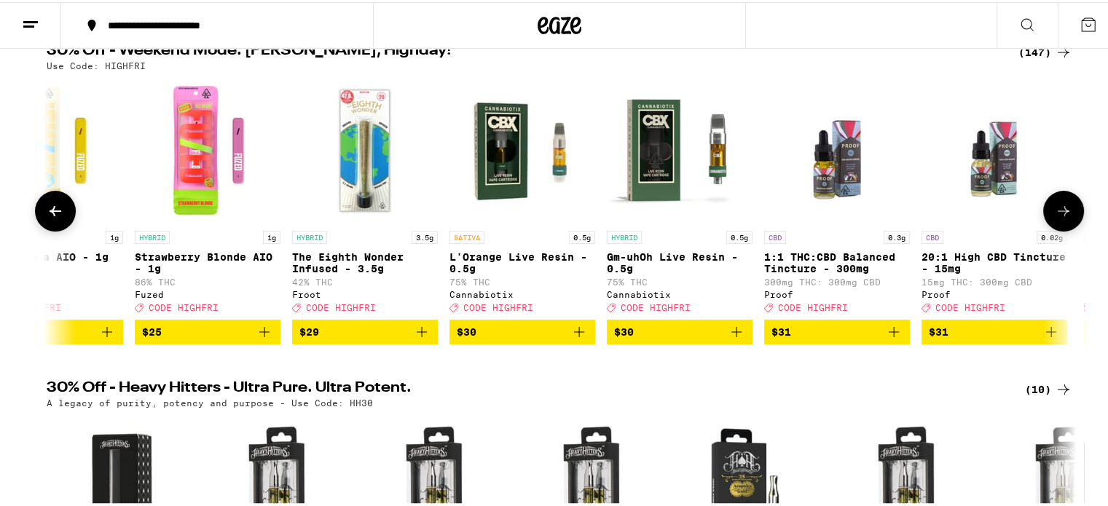
scroll to position [0, 15168]
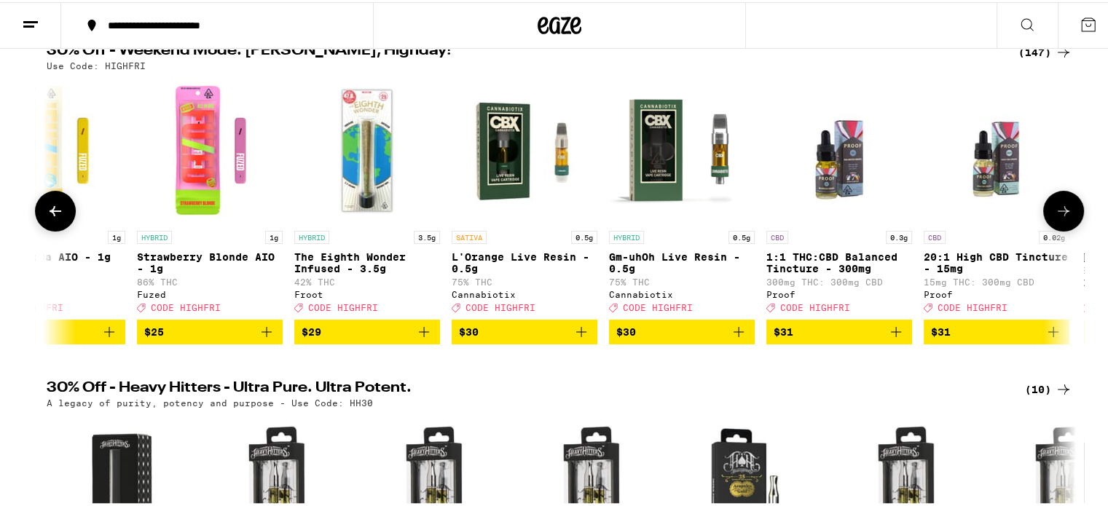
click at [50, 212] on icon at bounding box center [56, 209] width 12 height 10
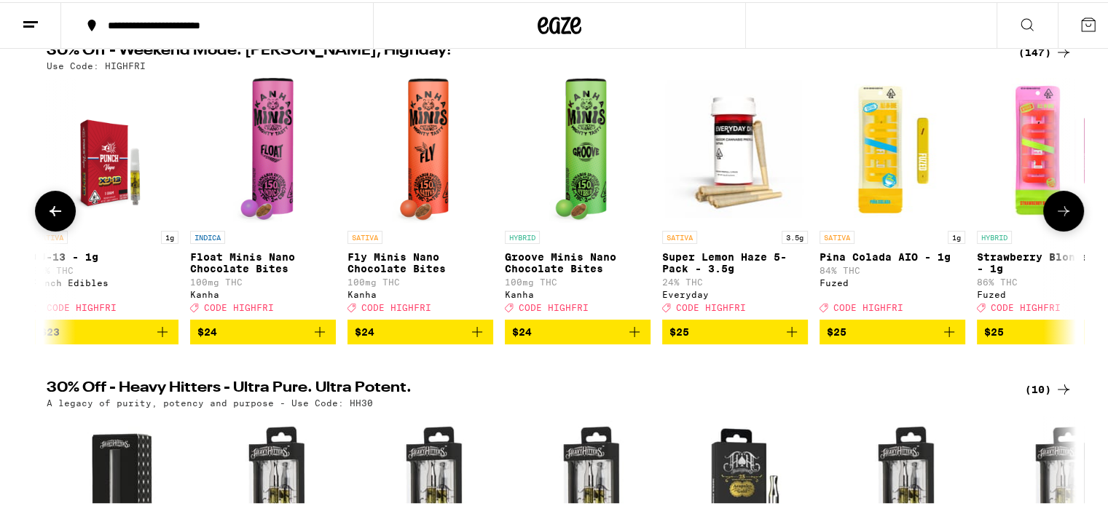
scroll to position [0, 14301]
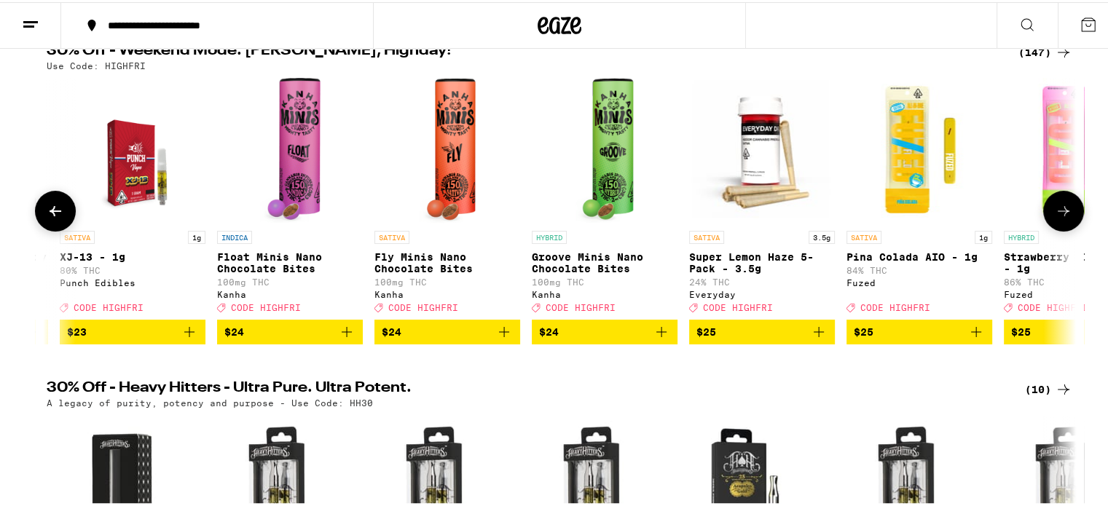
click at [50, 212] on icon at bounding box center [56, 209] width 12 height 10
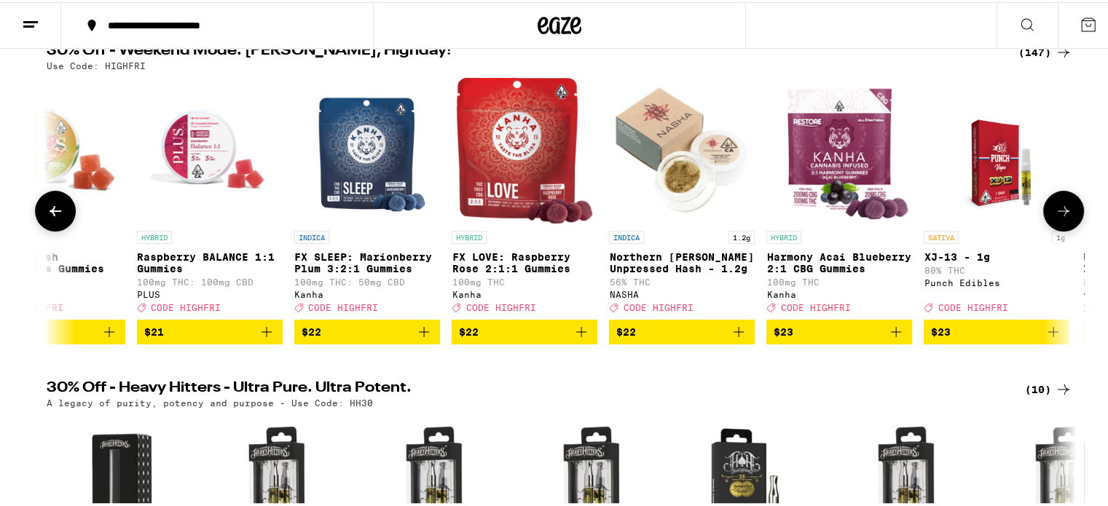
scroll to position [0, 13434]
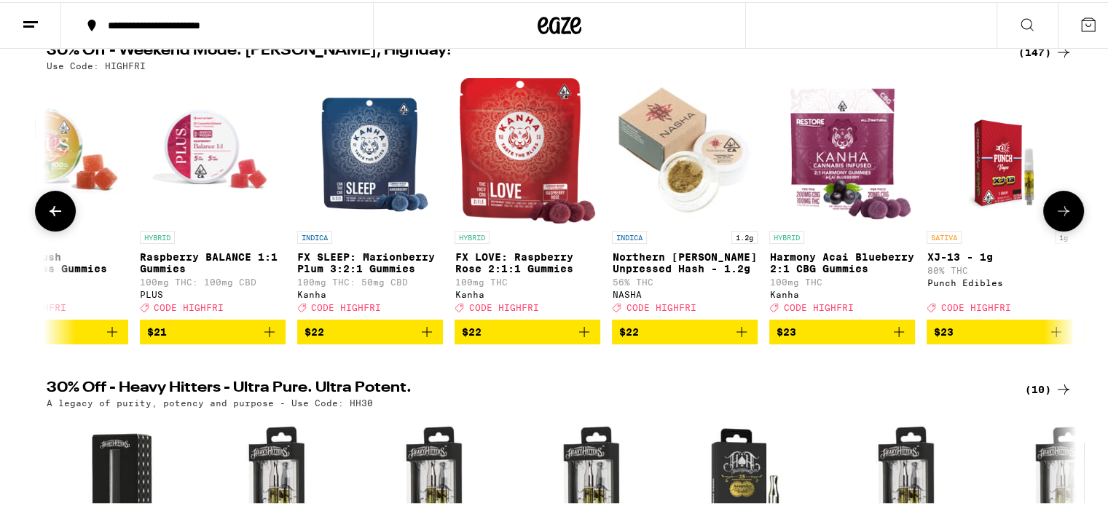
click at [50, 212] on icon at bounding box center [56, 209] width 12 height 10
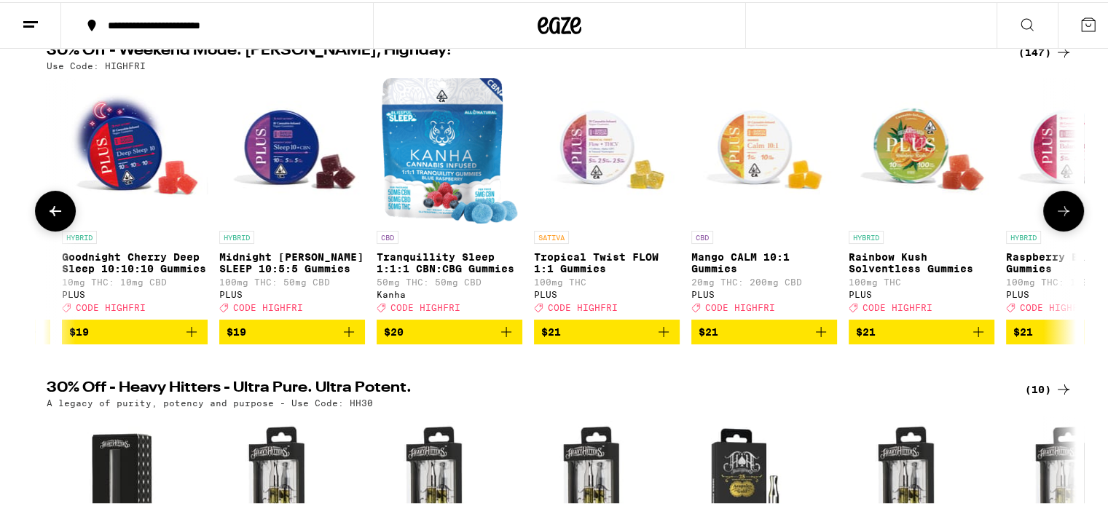
click at [50, 212] on icon at bounding box center [56, 209] width 12 height 10
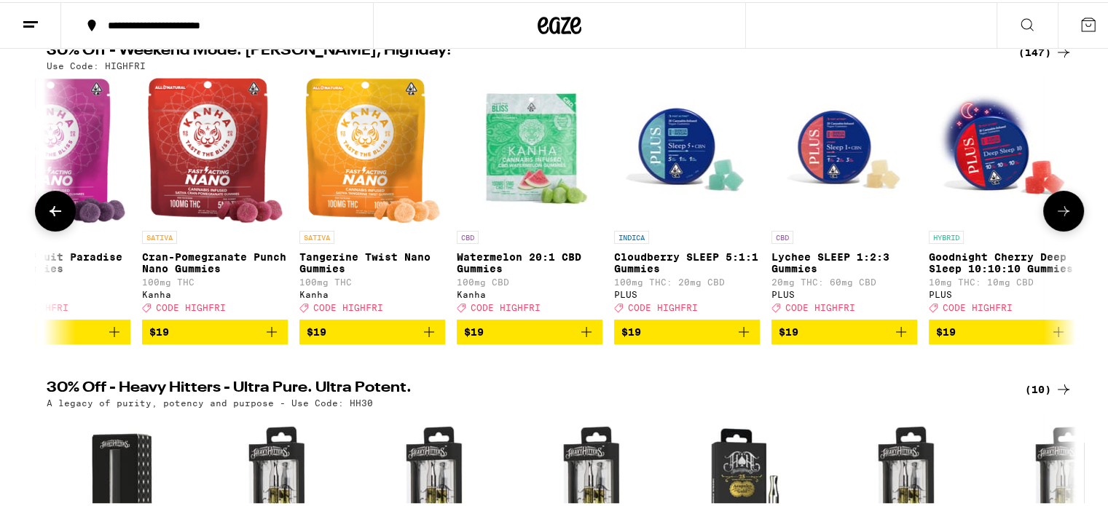
click at [50, 212] on icon at bounding box center [56, 209] width 12 height 10
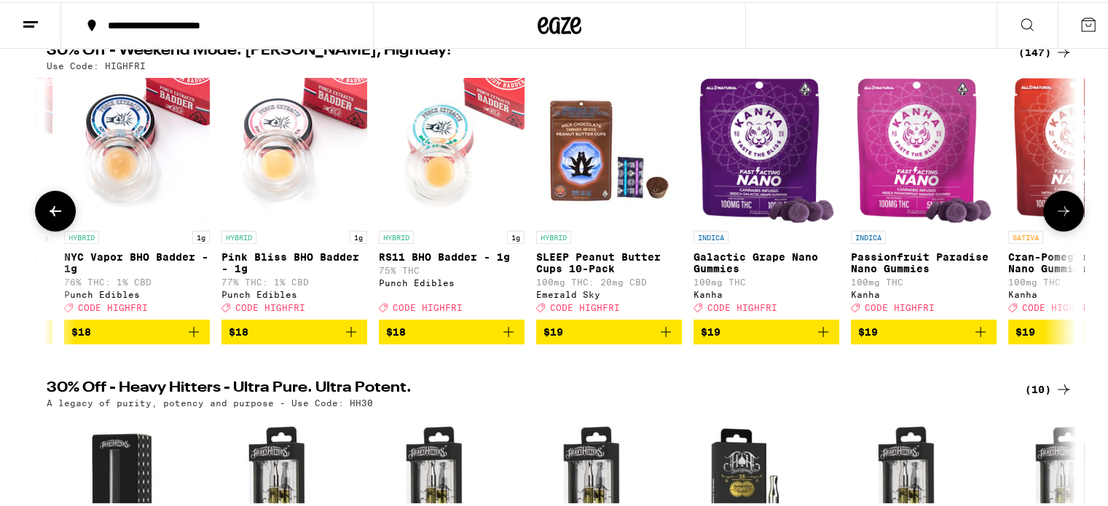
click at [50, 212] on icon at bounding box center [56, 209] width 12 height 10
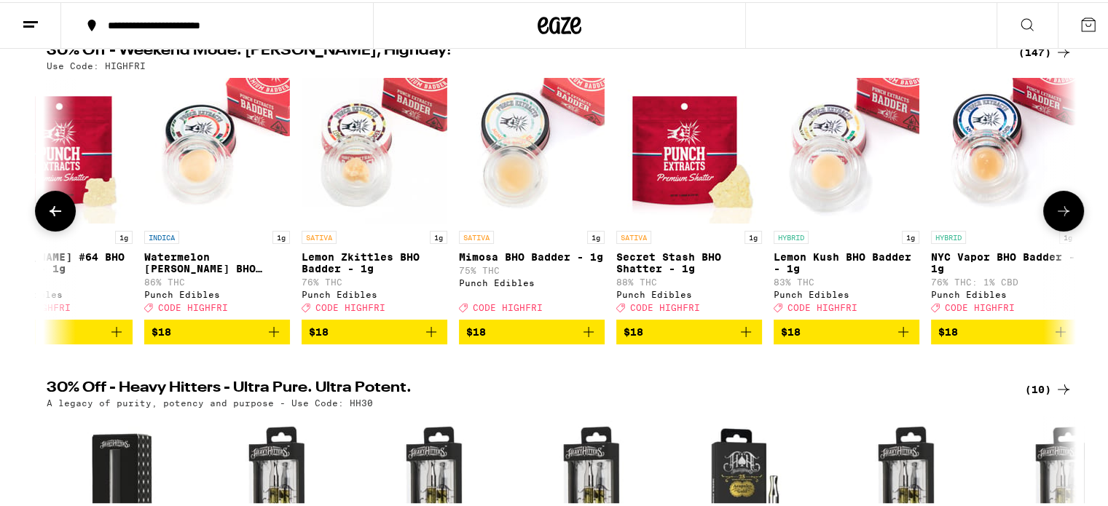
click at [50, 212] on icon at bounding box center [56, 209] width 12 height 10
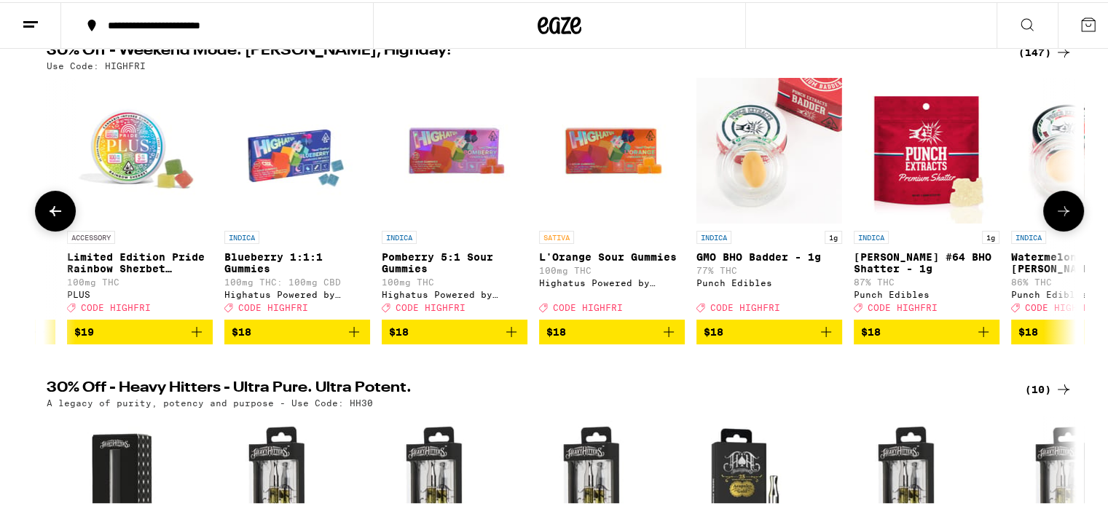
click at [50, 212] on icon at bounding box center [56, 209] width 12 height 10
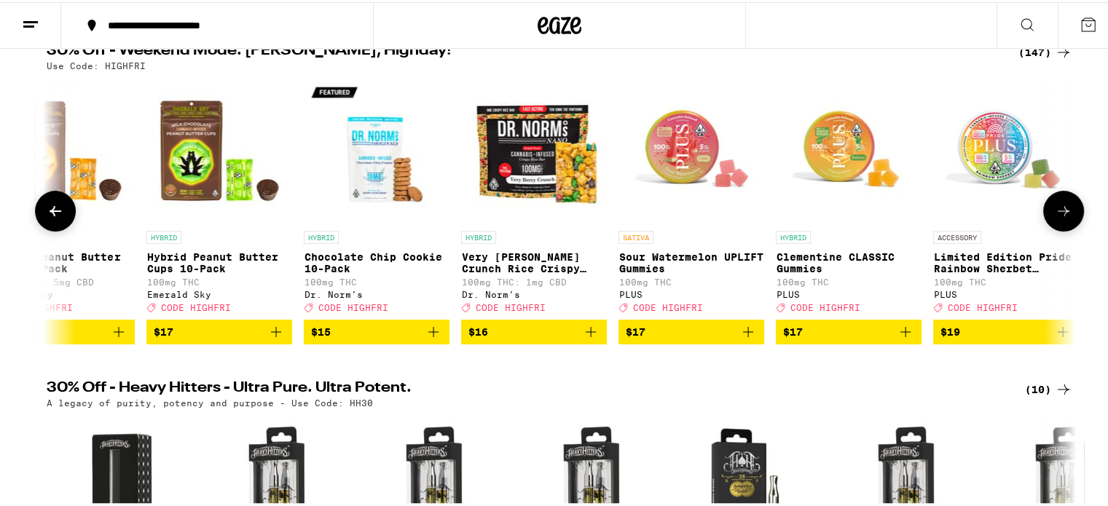
click at [50, 212] on icon at bounding box center [56, 209] width 12 height 10
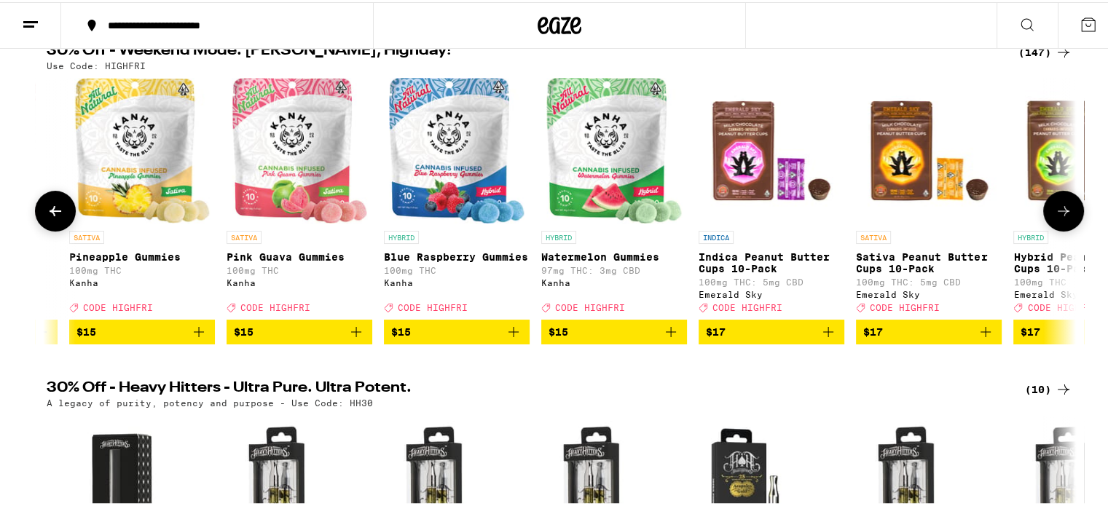
click at [50, 212] on icon at bounding box center [56, 209] width 12 height 10
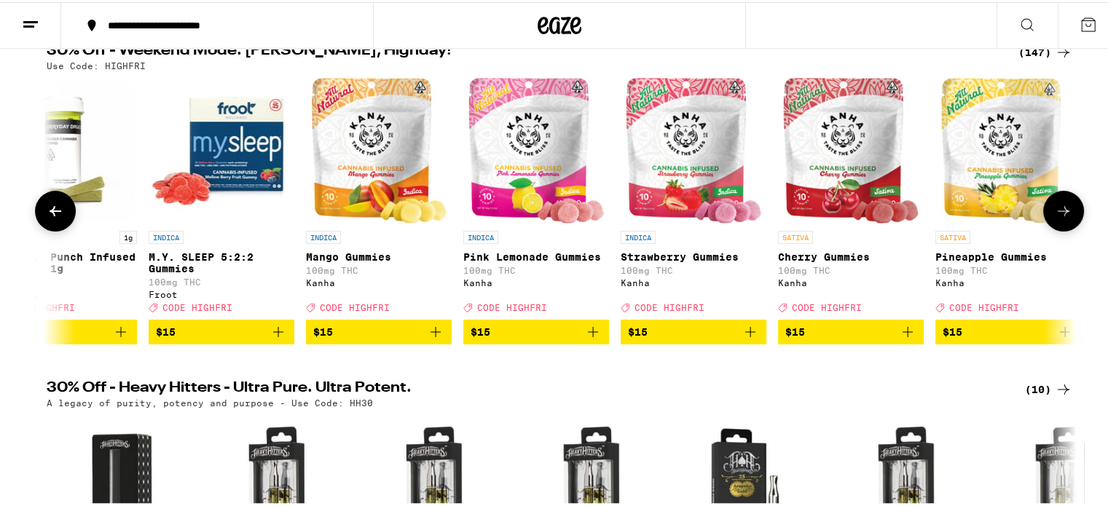
click at [50, 212] on icon at bounding box center [56, 209] width 12 height 10
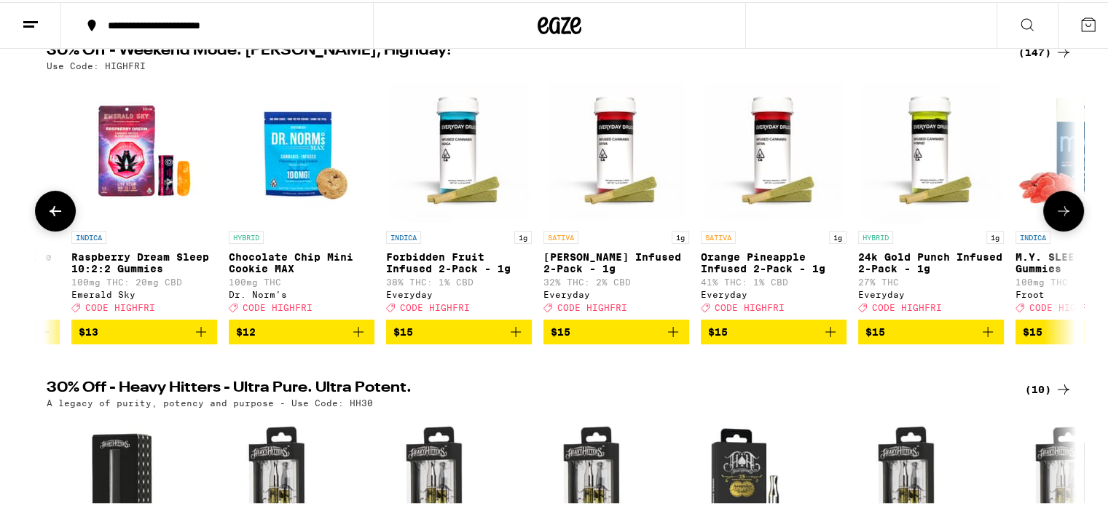
click at [50, 212] on icon at bounding box center [56, 209] width 12 height 10
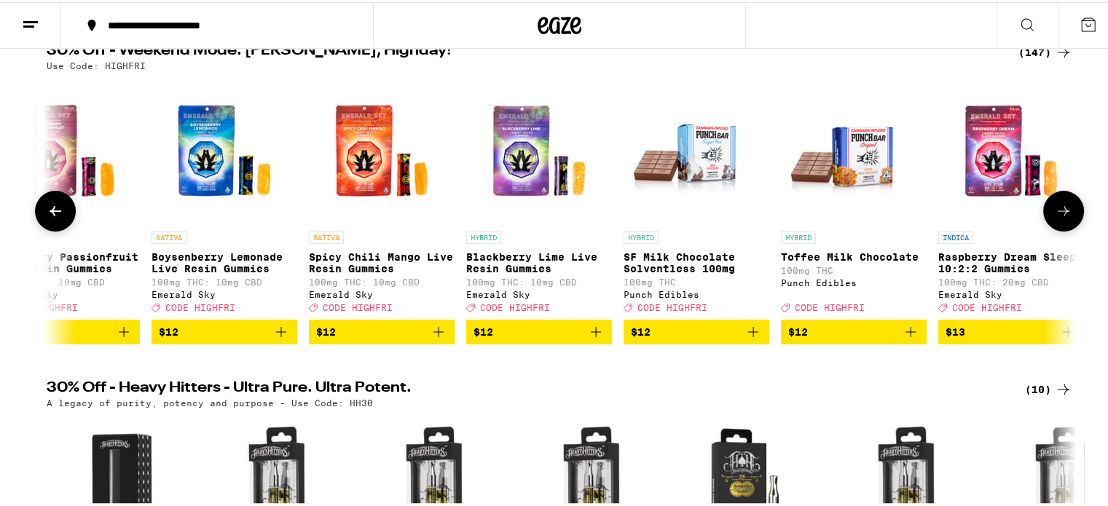
click at [50, 212] on icon at bounding box center [56, 209] width 12 height 10
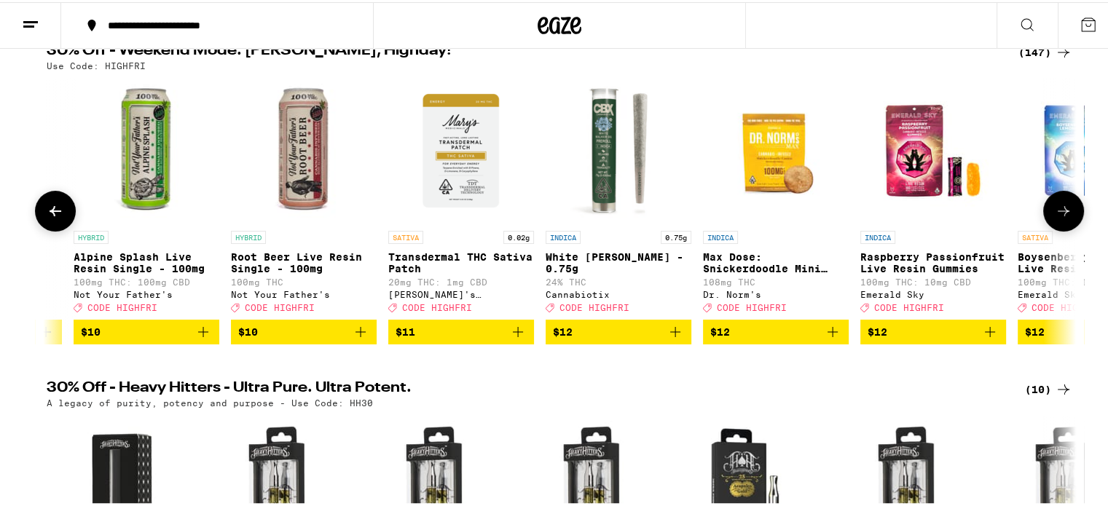
click at [50, 212] on icon at bounding box center [56, 209] width 12 height 10
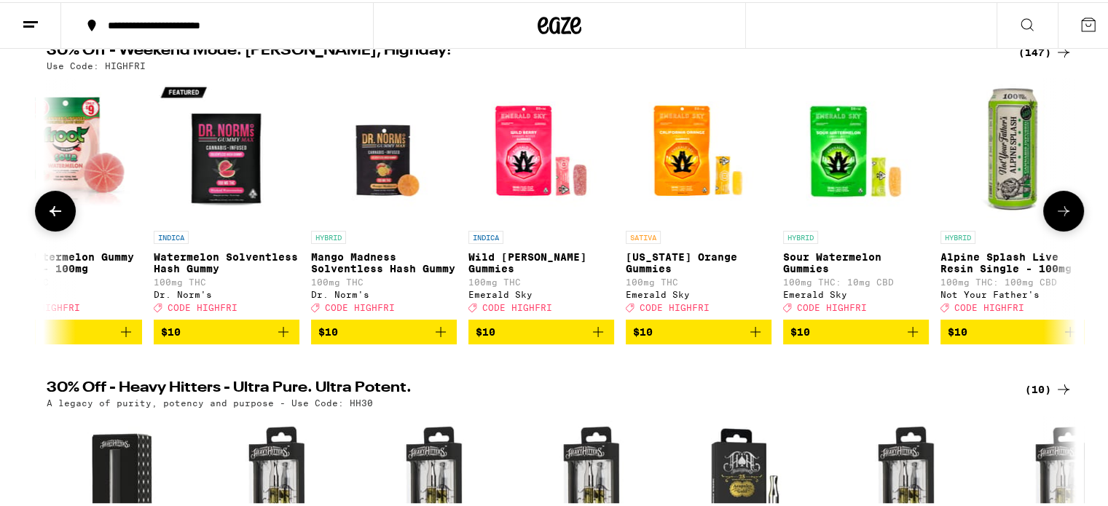
click at [50, 212] on icon at bounding box center [56, 209] width 12 height 10
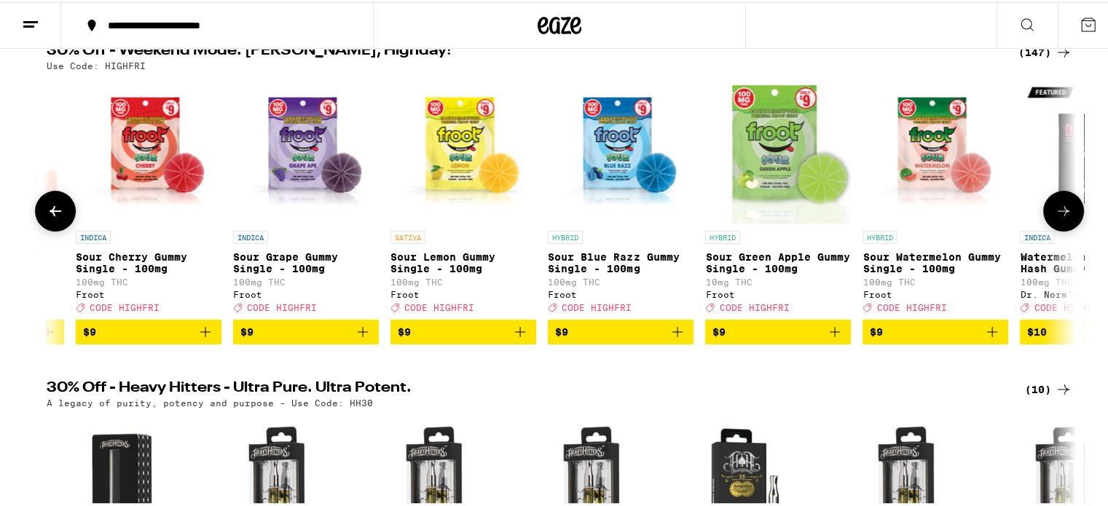
click at [50, 212] on icon at bounding box center [56, 209] width 12 height 10
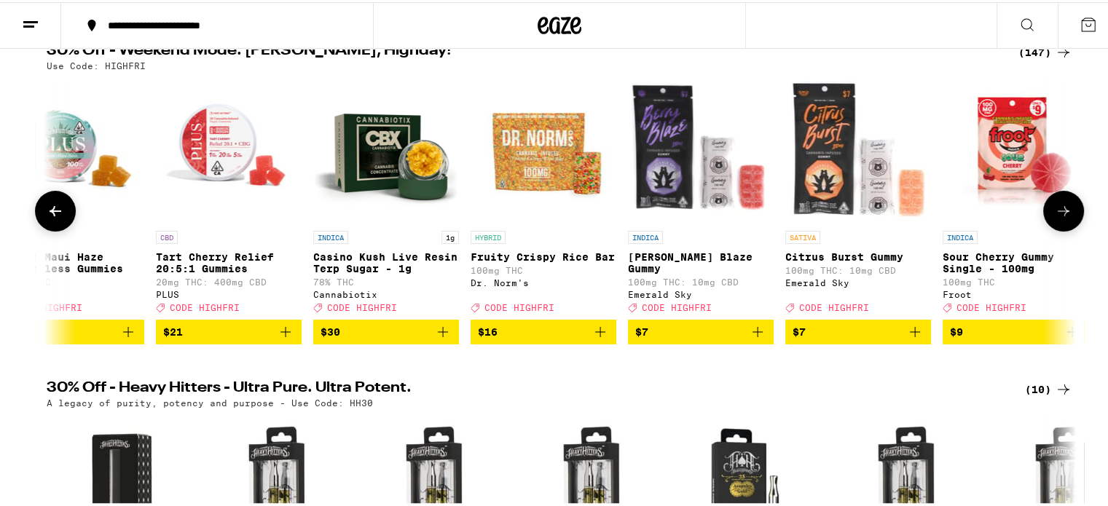
click at [50, 212] on icon at bounding box center [56, 209] width 12 height 10
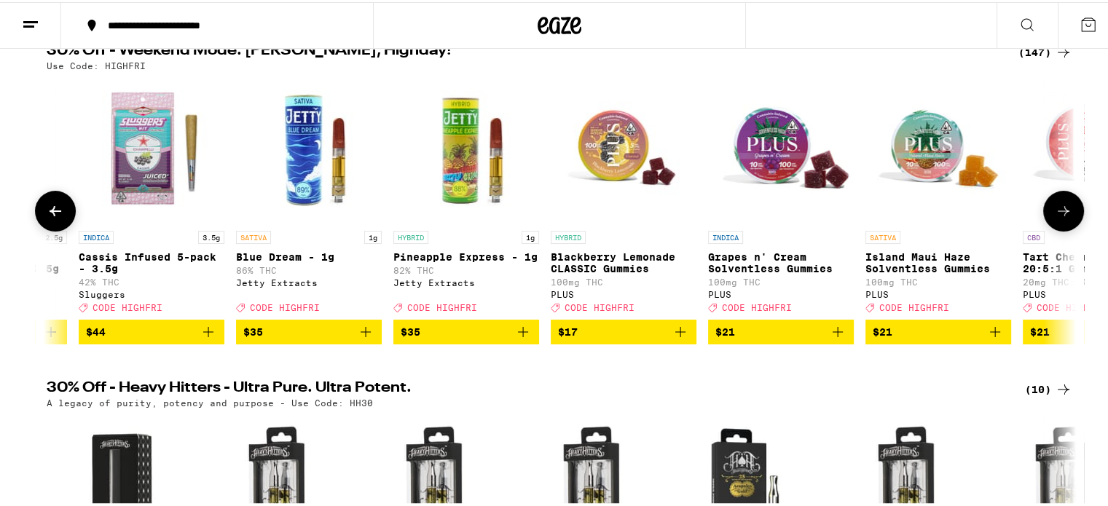
click at [50, 212] on icon at bounding box center [56, 209] width 12 height 10
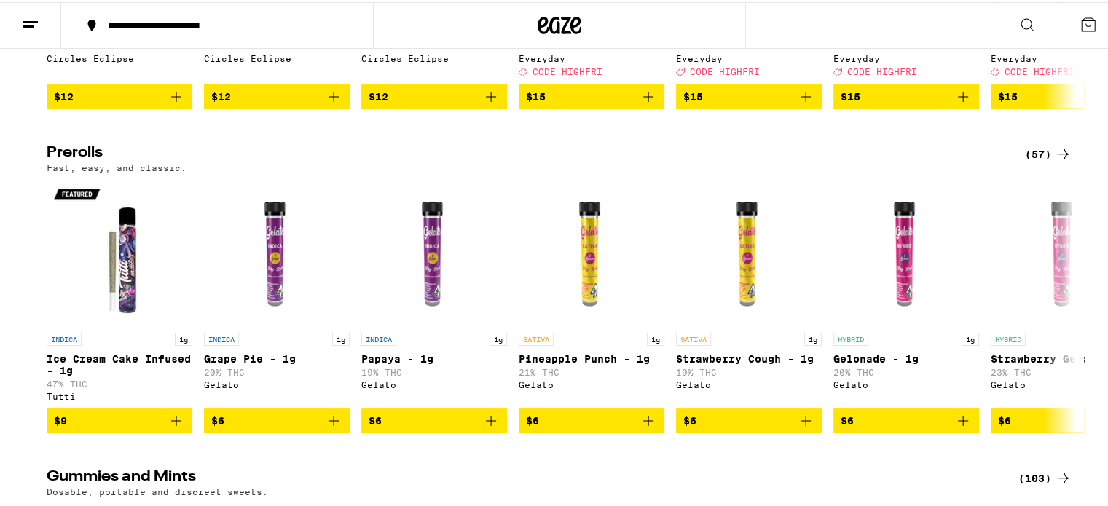
scroll to position [3059, 0]
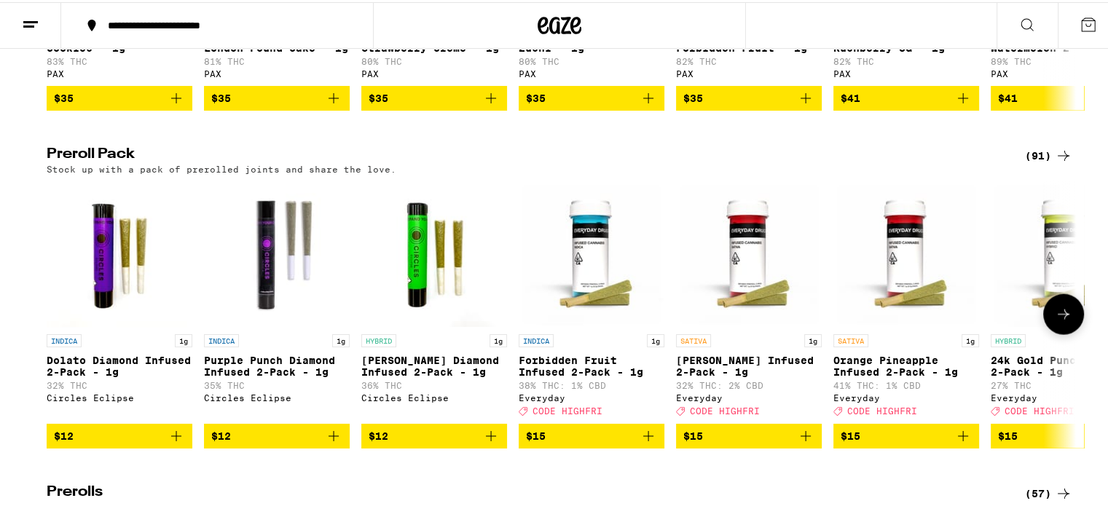
click at [1057, 321] on icon at bounding box center [1062, 312] width 17 height 17
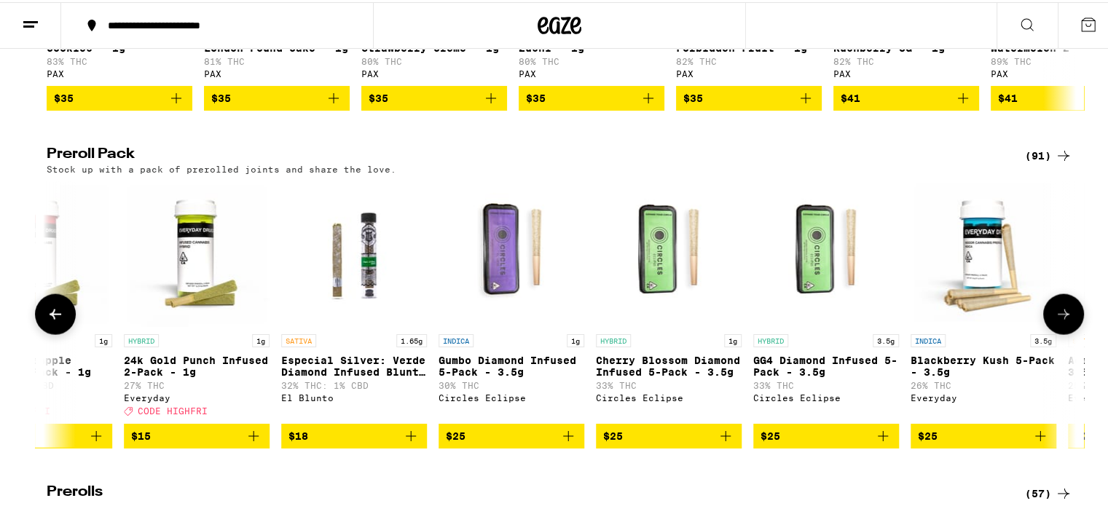
click at [1057, 321] on icon at bounding box center [1062, 312] width 17 height 17
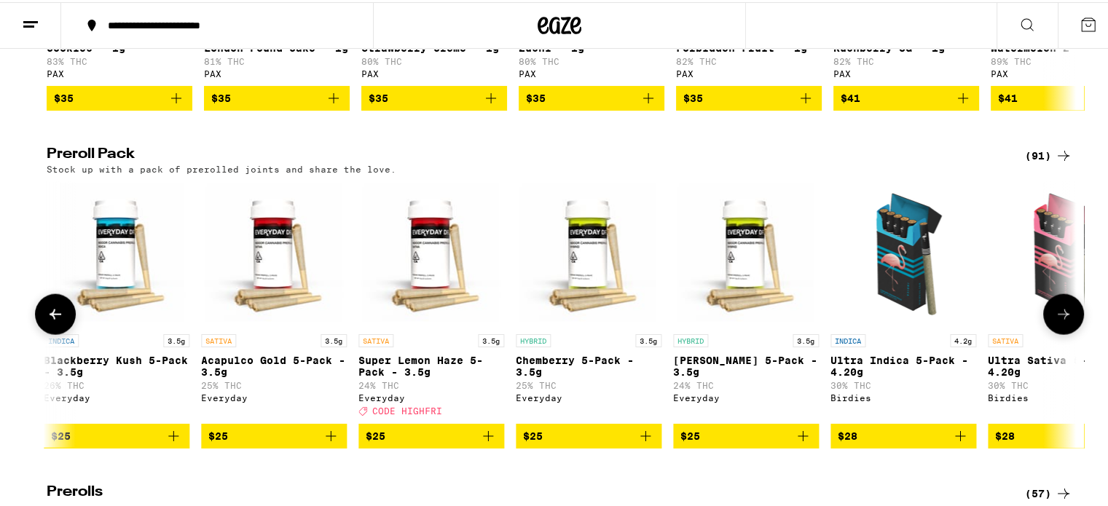
click at [1057, 321] on icon at bounding box center [1062, 312] width 17 height 17
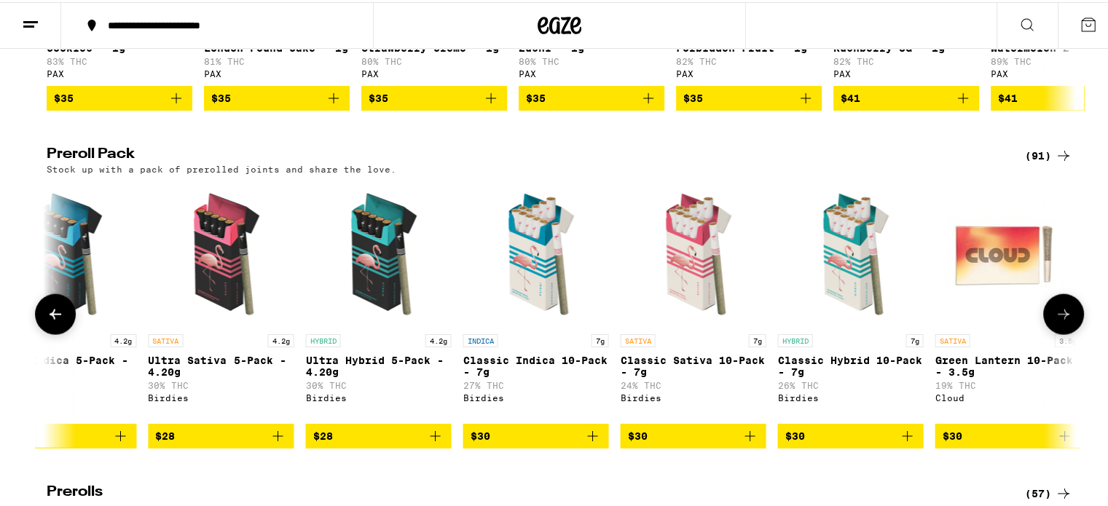
scroll to position [0, 2601]
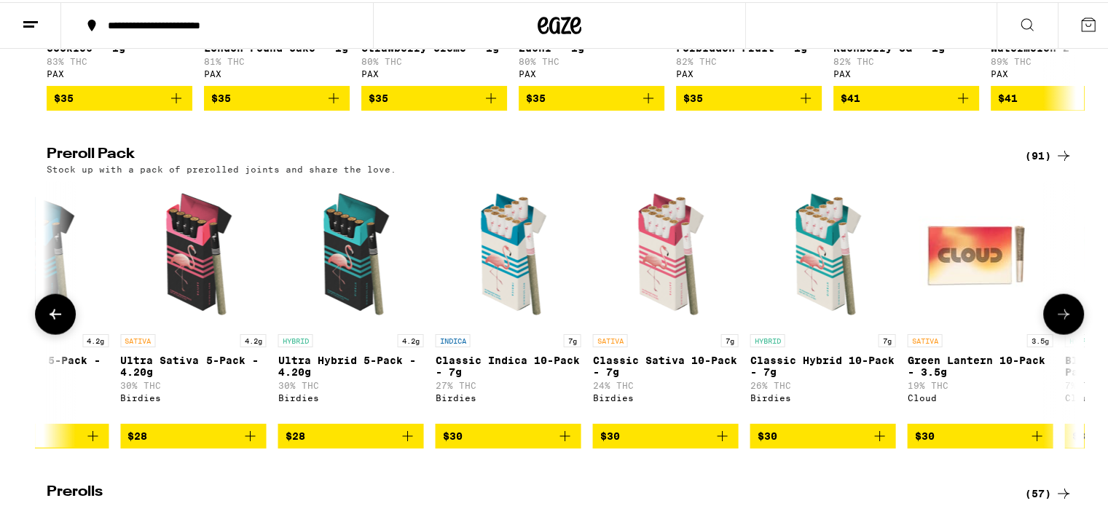
click at [1057, 321] on icon at bounding box center [1062, 312] width 17 height 17
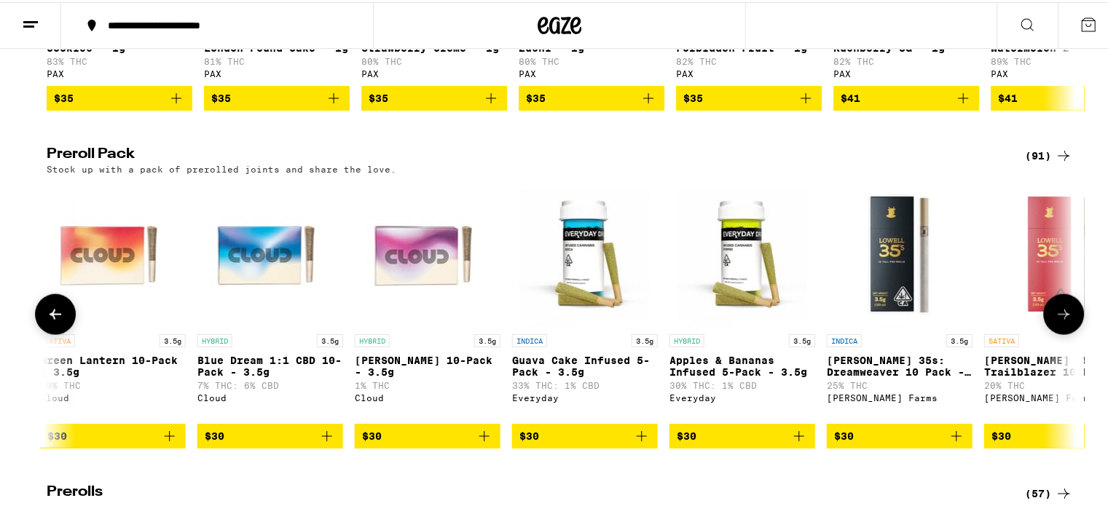
click at [1057, 321] on icon at bounding box center [1062, 312] width 17 height 17
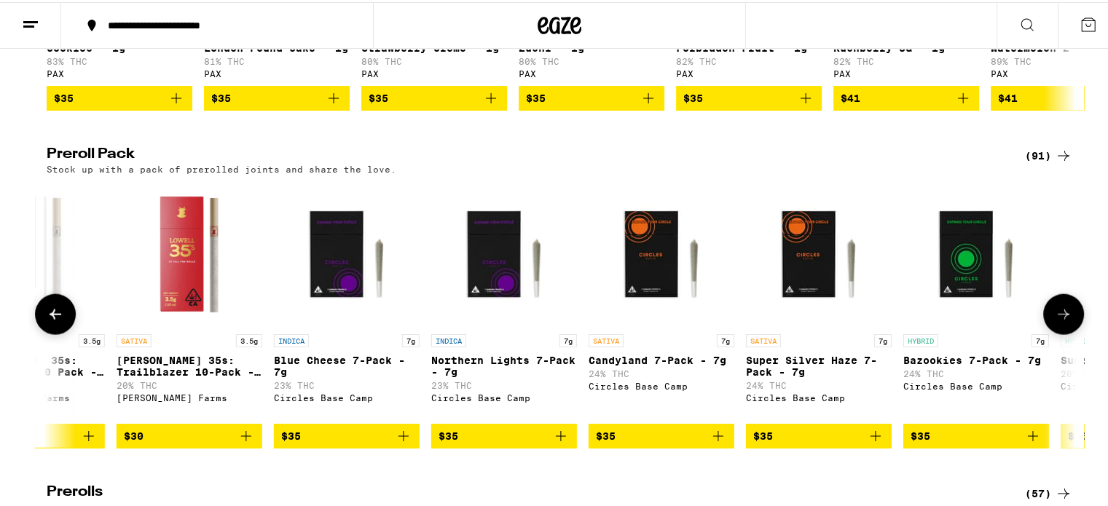
click at [1057, 321] on icon at bounding box center [1062, 312] width 17 height 17
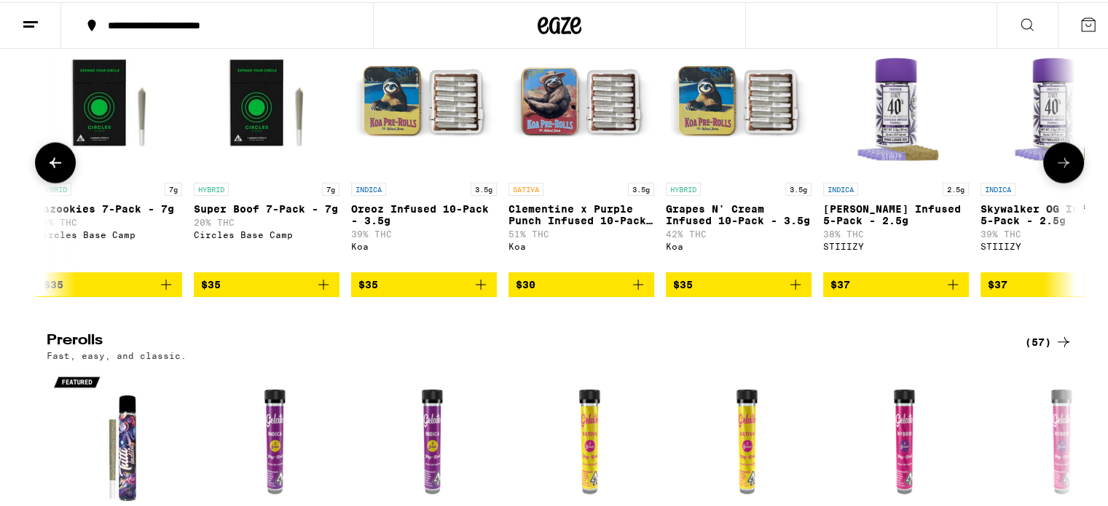
scroll to position [3228, 0]
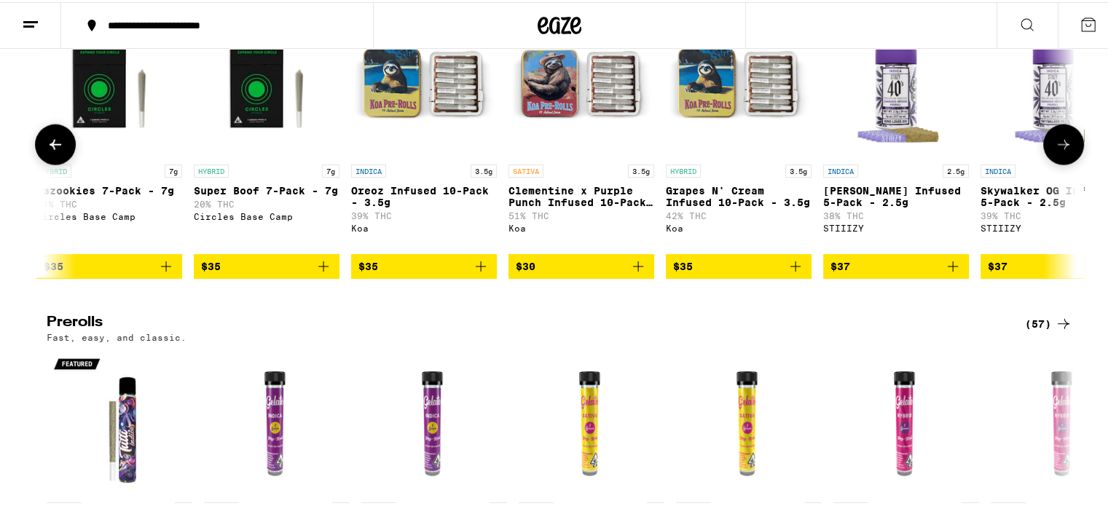
click at [1063, 163] on button at bounding box center [1063, 142] width 41 height 41
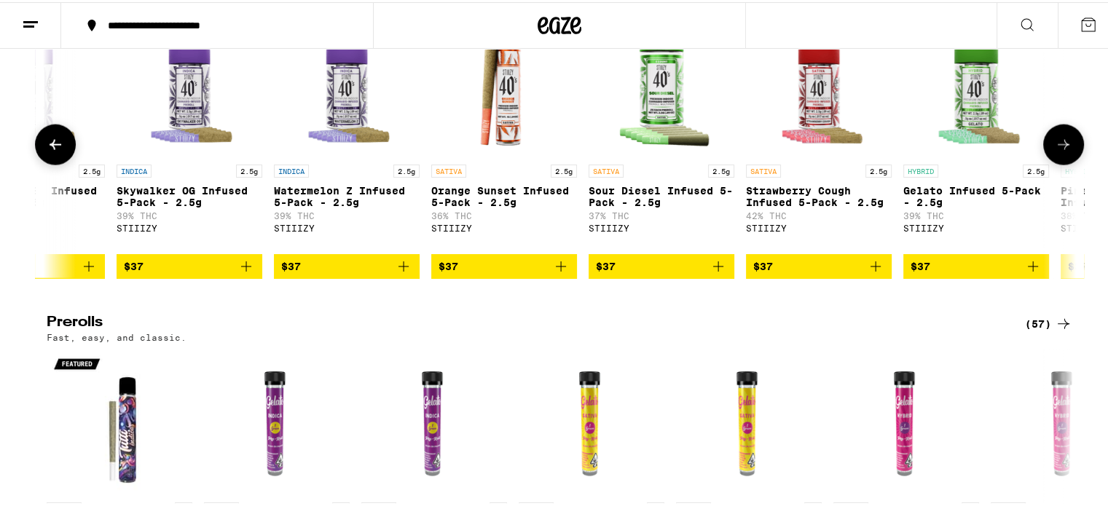
scroll to position [0, 6068]
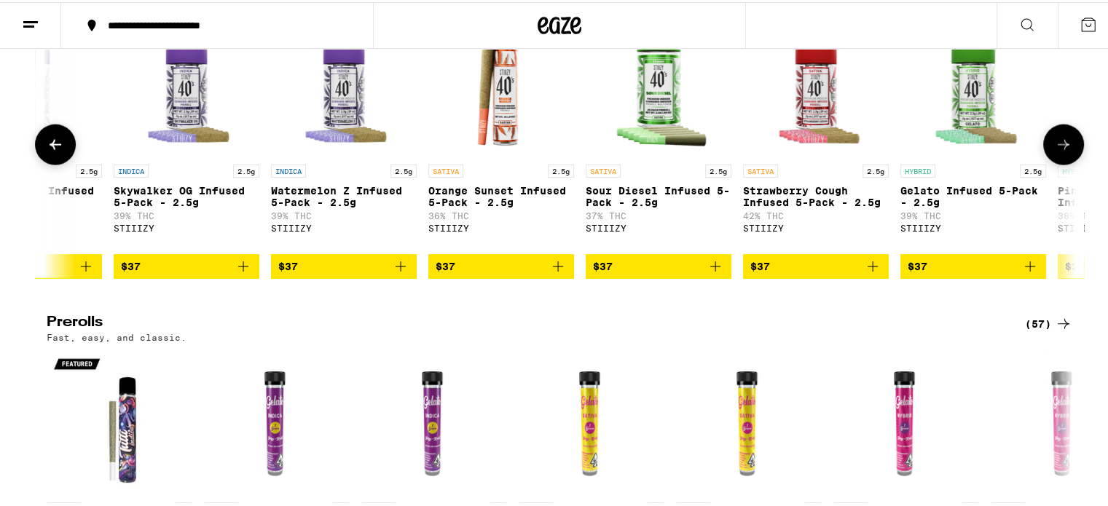
click at [1063, 151] on icon at bounding box center [1062, 142] width 17 height 17
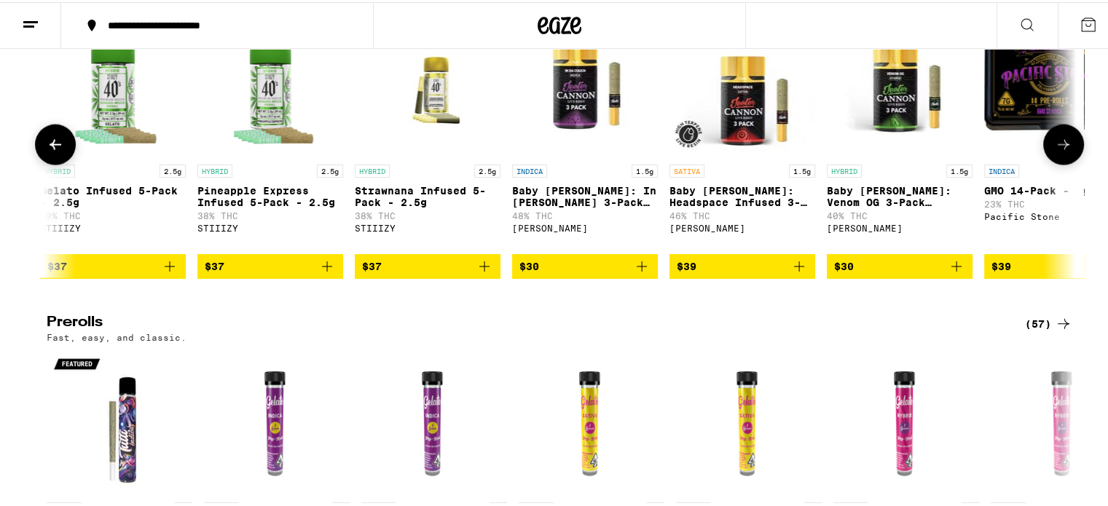
scroll to position [0, 6935]
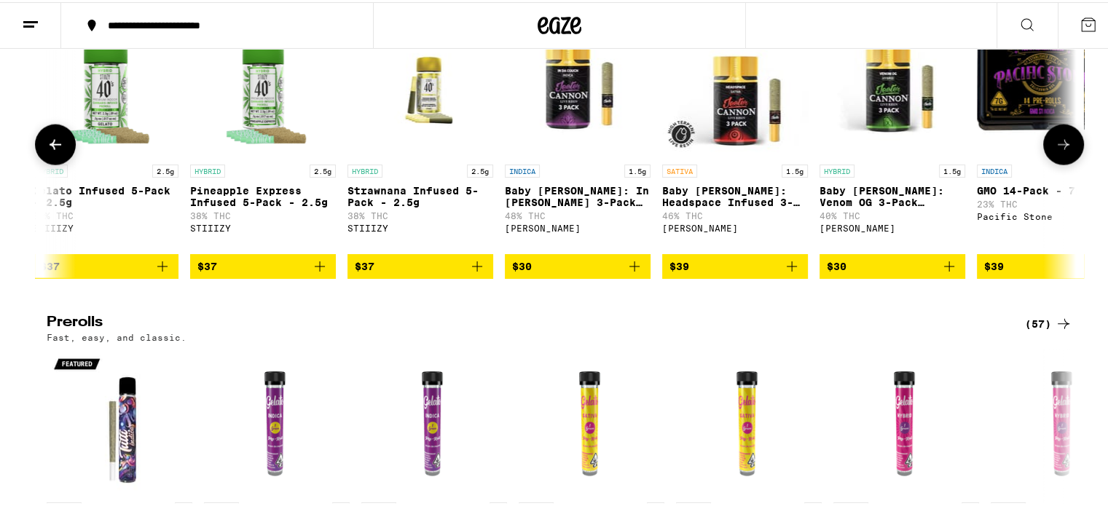
click at [1063, 151] on icon at bounding box center [1062, 142] width 17 height 17
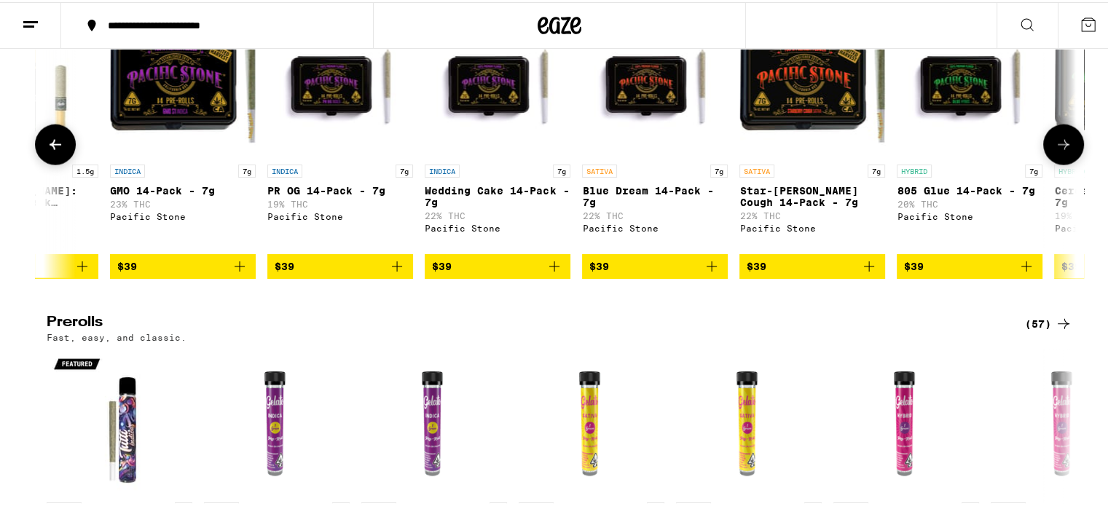
click at [1063, 151] on icon at bounding box center [1062, 142] width 17 height 17
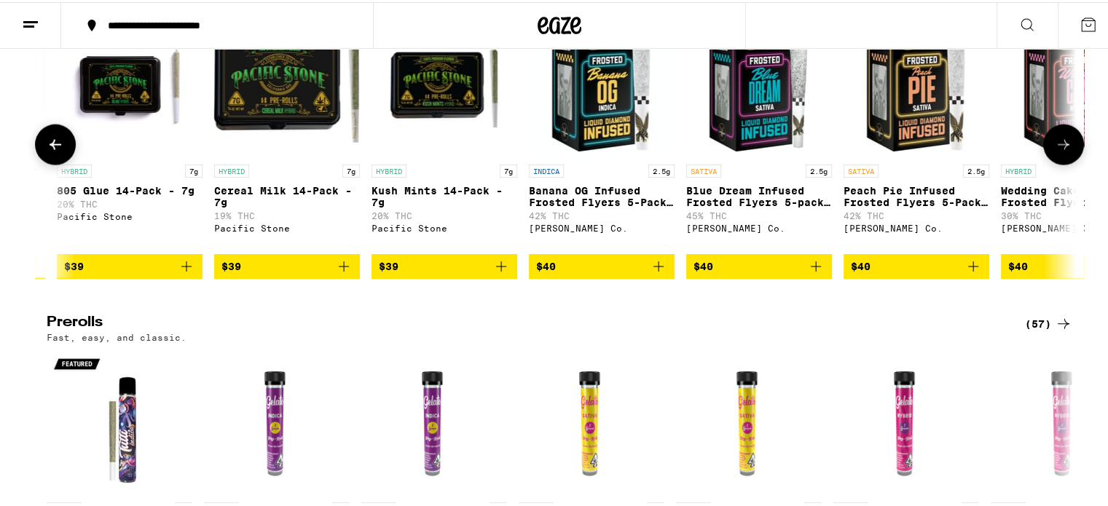
scroll to position [0, 8669]
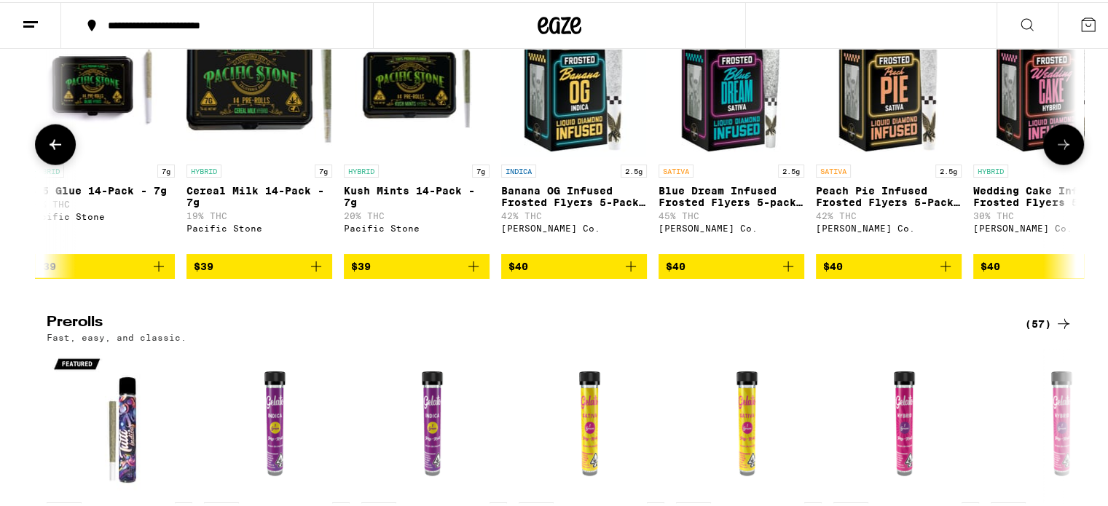
click at [1063, 151] on icon at bounding box center [1062, 142] width 17 height 17
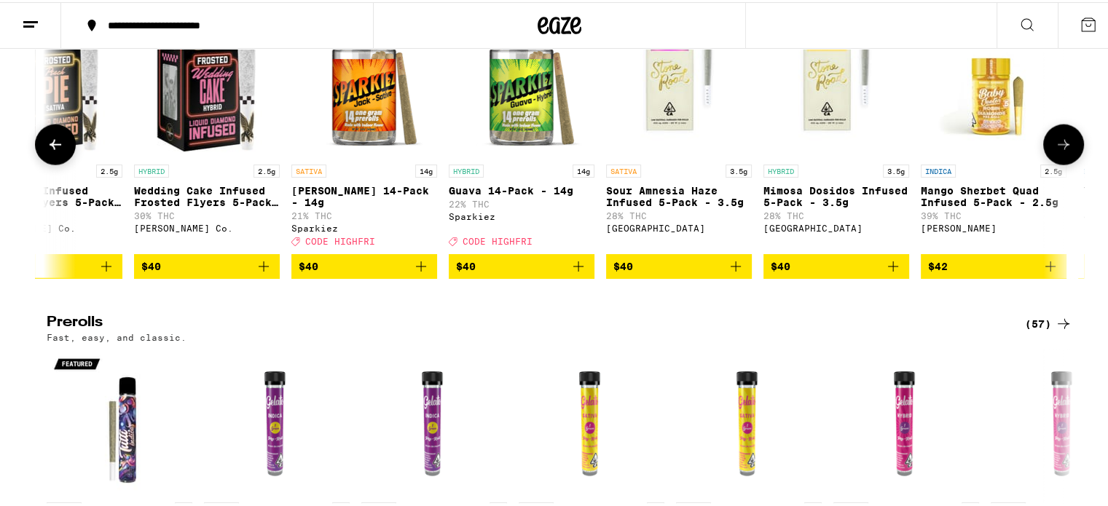
scroll to position [0, 9535]
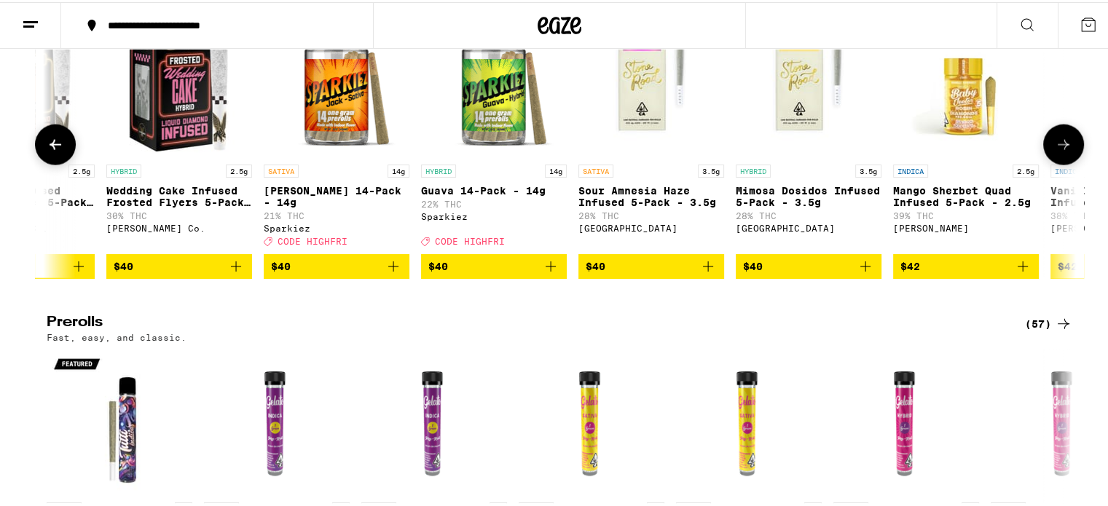
click at [35, 163] on button at bounding box center [55, 142] width 41 height 41
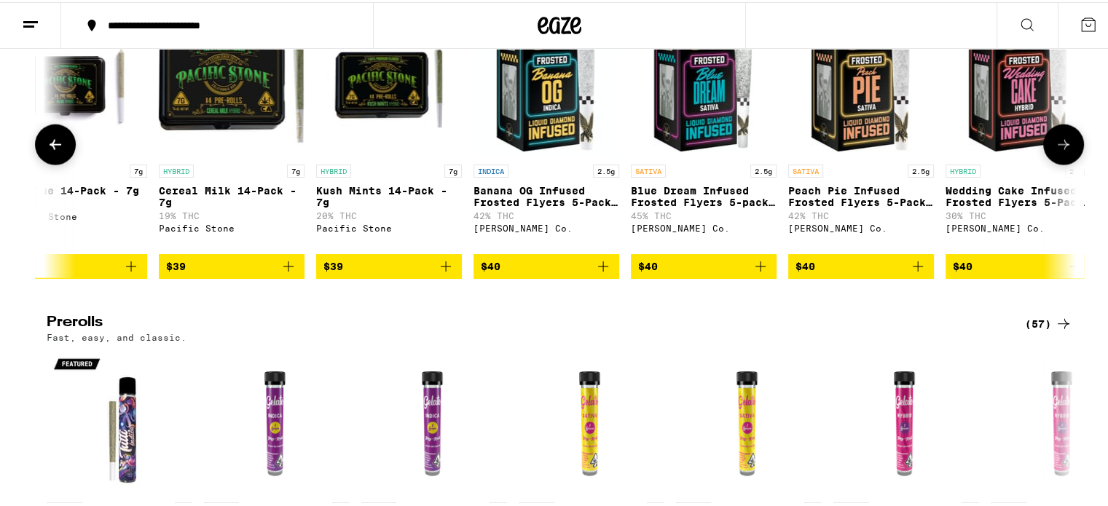
scroll to position [0, 8669]
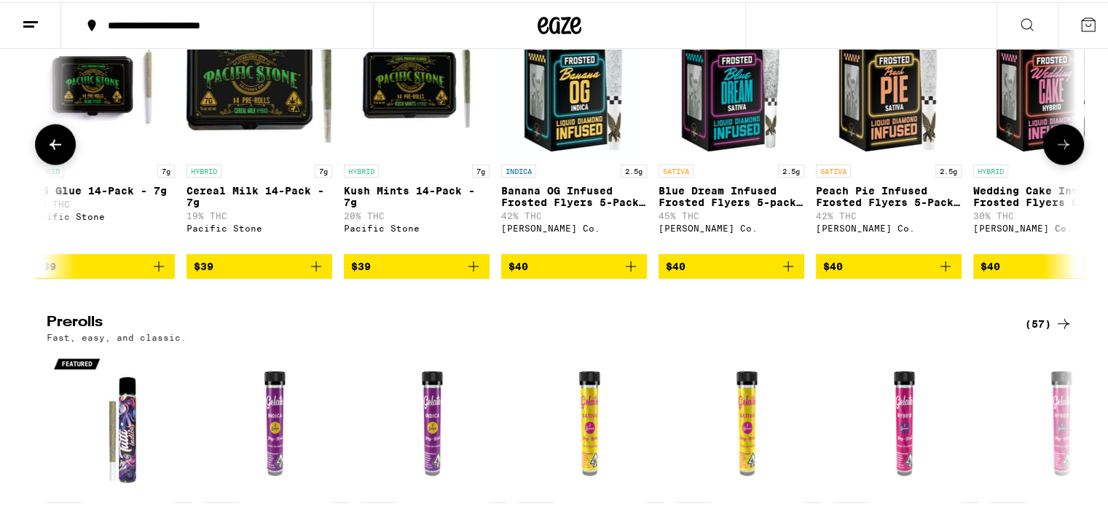
click at [1069, 163] on button at bounding box center [1063, 142] width 41 height 41
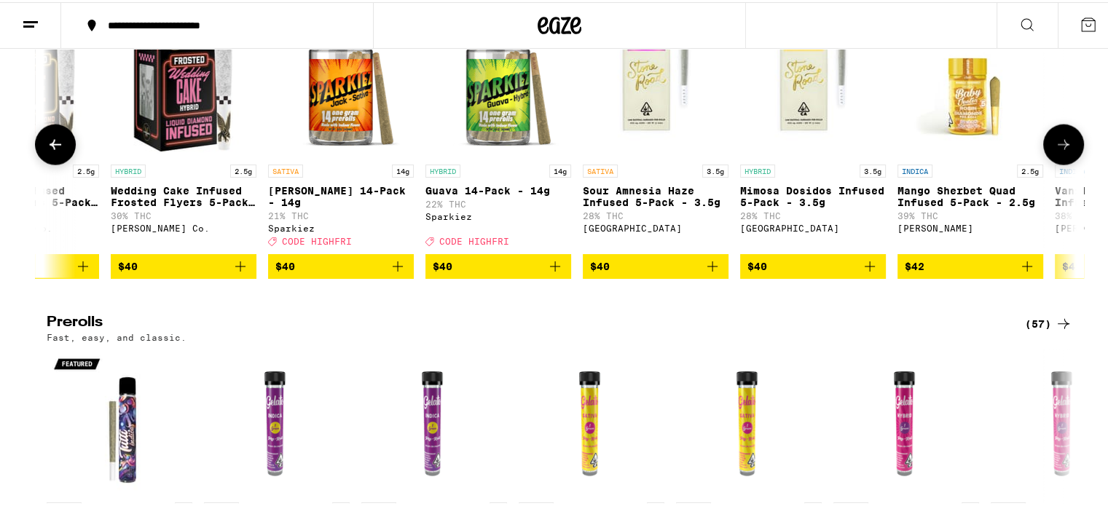
scroll to position [0, 9536]
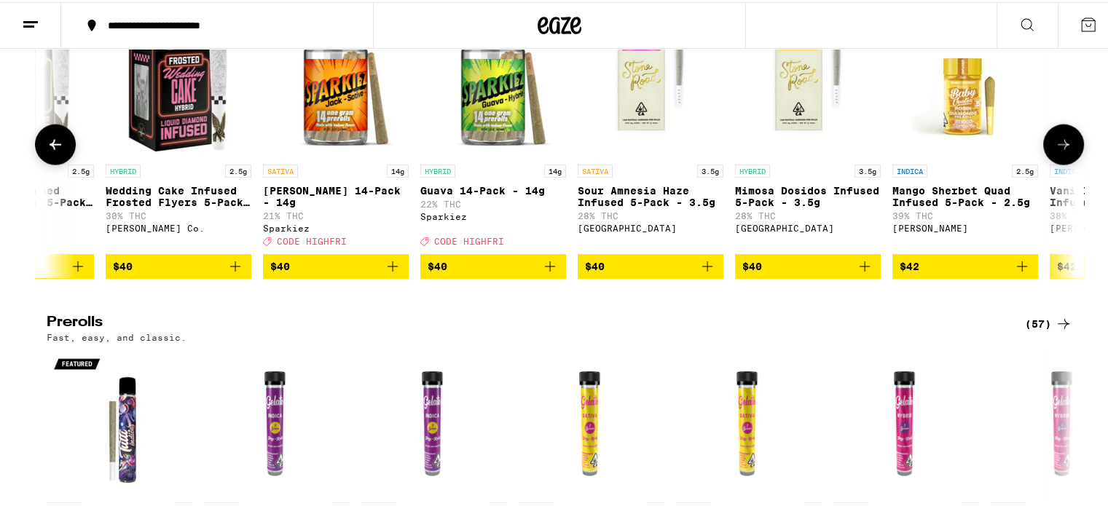
click at [1062, 151] on icon at bounding box center [1062, 142] width 17 height 17
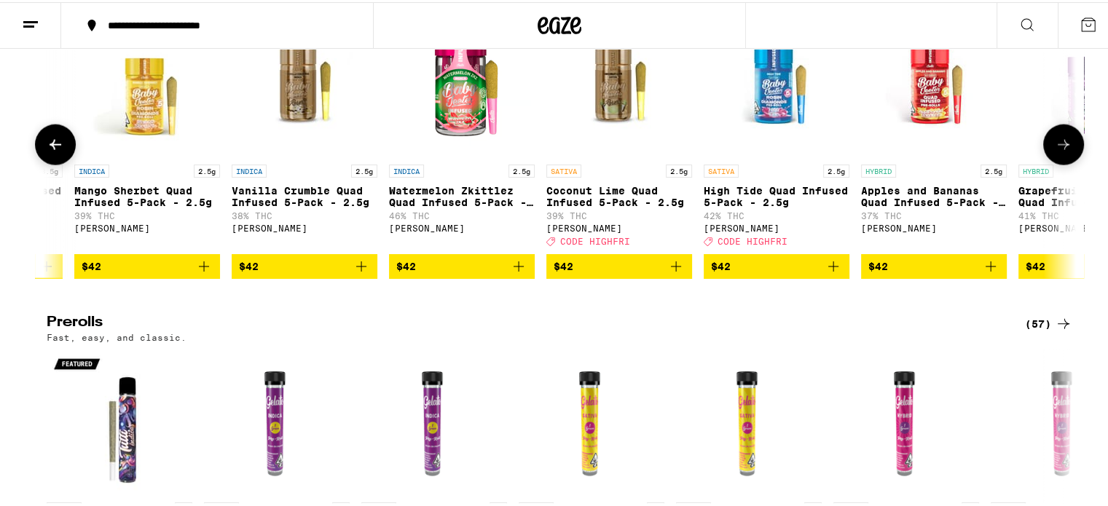
scroll to position [0, 10403]
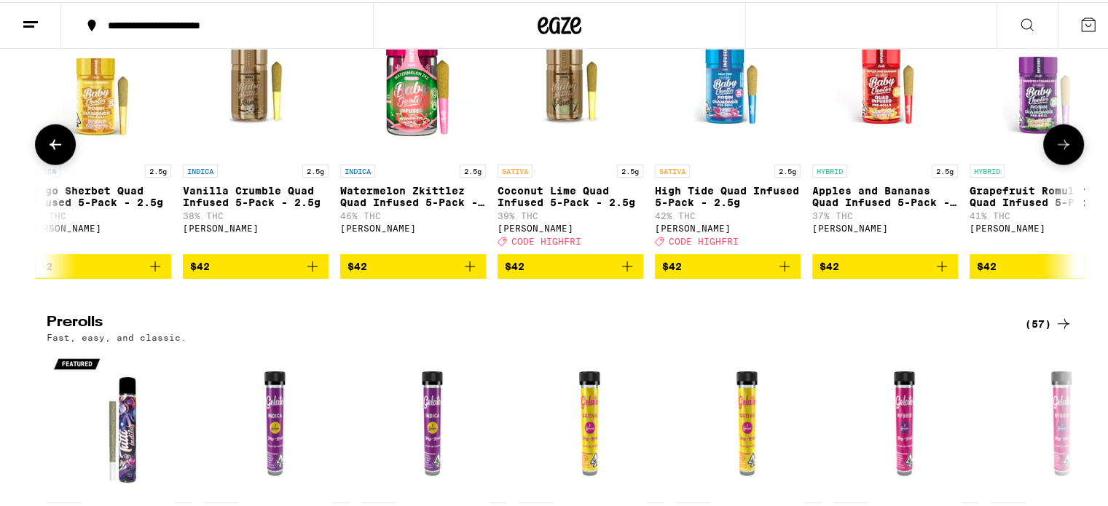
click at [1062, 151] on icon at bounding box center [1062, 142] width 17 height 17
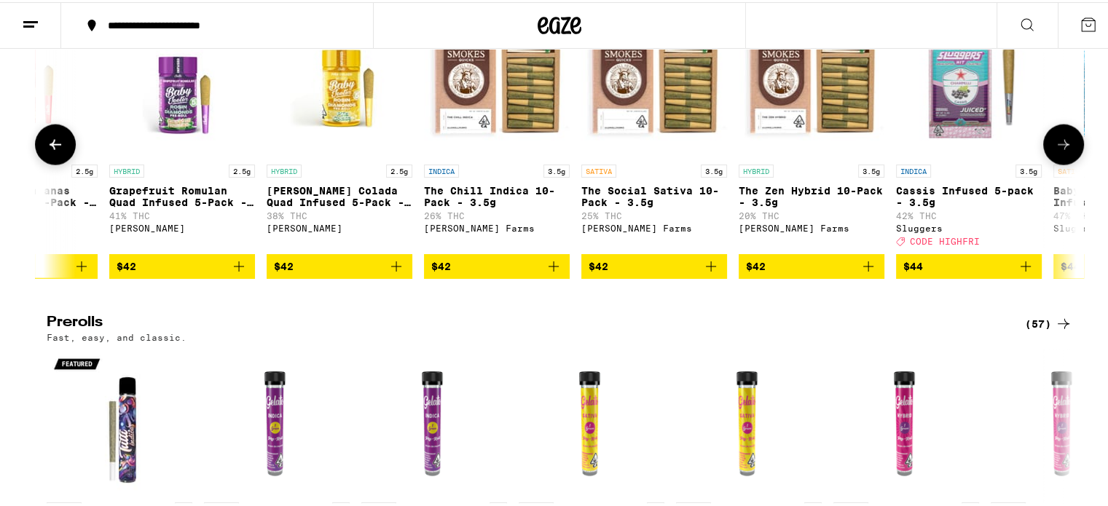
scroll to position [0, 11270]
